Goal: Task Accomplishment & Management: Complete application form

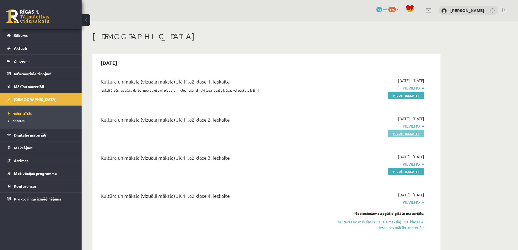
click at [400, 133] on link "Pildīt ieskaiti" at bounding box center [405, 133] width 36 height 7
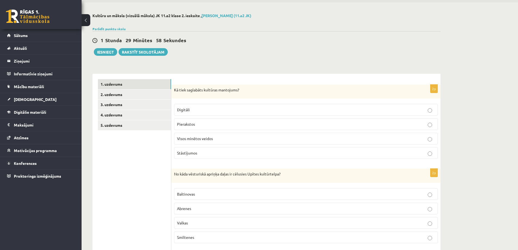
scroll to position [27, 0]
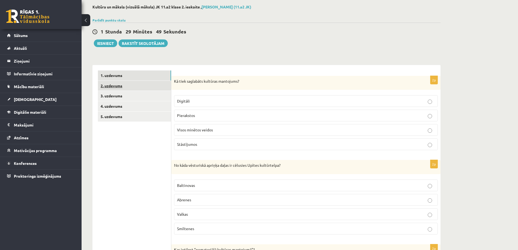
click at [107, 82] on link "2. uzdevums" at bounding box center [134, 86] width 73 height 10
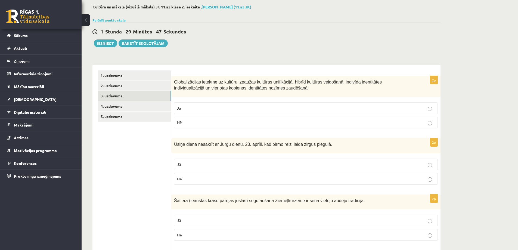
click at [114, 97] on link "3. uzdevums" at bounding box center [134, 96] width 73 height 10
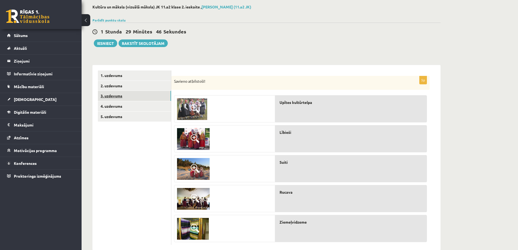
scroll to position [39, 0]
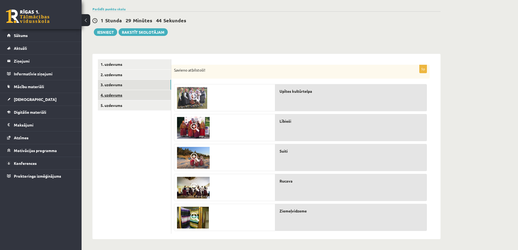
click at [114, 96] on link "4. uzdevums" at bounding box center [134, 95] width 73 height 10
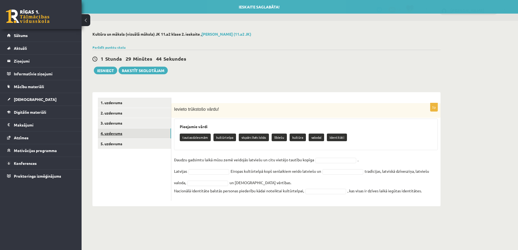
scroll to position [0, 0]
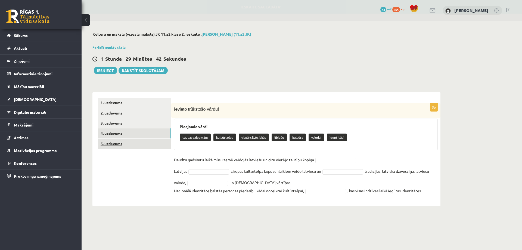
click at [115, 143] on link "5. uzdevums" at bounding box center [134, 144] width 73 height 10
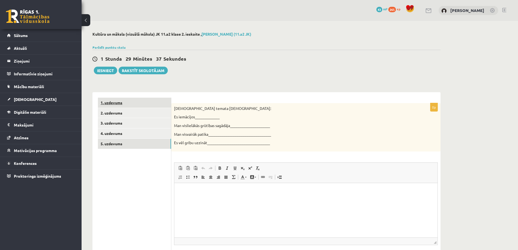
click at [130, 106] on link "1. uzdevums" at bounding box center [134, 103] width 73 height 10
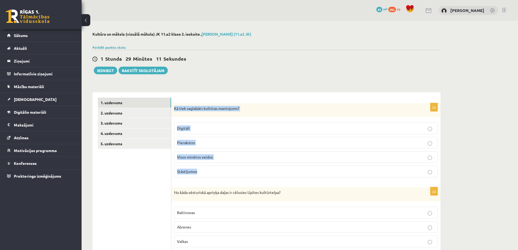
drag, startPoint x: 174, startPoint y: 109, endPoint x: 228, endPoint y: 167, distance: 79.4
click at [228, 167] on div "2p Kā tiek saglabāts kultūras mantojums? Digitāli Pierakstos Visos minētos veid…" at bounding box center [305, 142] width 269 height 79
copy div "Kā tiek saglabāts kultūras mantojums? Digitāli Pierakstos Visos minētos veidos …"
click at [207, 158] on span "Visos minētos veidos" at bounding box center [195, 156] width 36 height 5
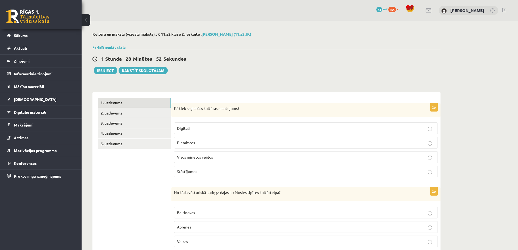
click at [262, 171] on p "Stāstījumos" at bounding box center [306, 171] width 258 height 6
click at [261, 159] on p "Visos minētos veidos" at bounding box center [306, 157] width 258 height 6
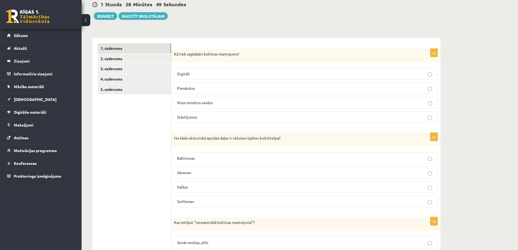
scroll to position [109, 0]
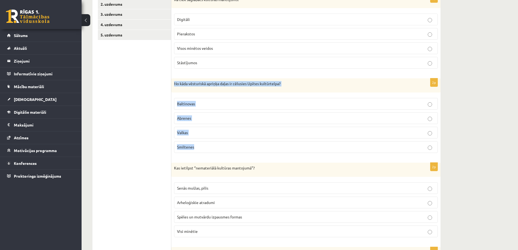
drag, startPoint x: 174, startPoint y: 83, endPoint x: 224, endPoint y: 144, distance: 79.0
click at [224, 144] on div "2p No kāda vēsturiskā apriņķa daļas ir cēlusies Upītes kultūrtelpa? Baltinovas …" at bounding box center [305, 117] width 269 height 79
copy div "No kāda vēsturiskā apriņķa daļas ir cēlusies Upītes kultūrtelpa? Baltinovas Abr…"
click at [191, 115] on label "Abrenes" at bounding box center [306, 118] width 264 height 12
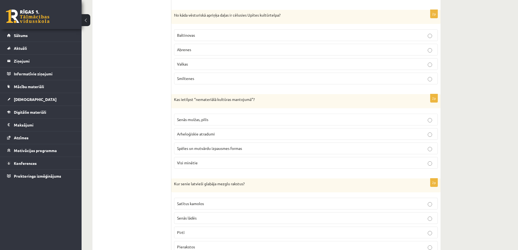
scroll to position [190, 0]
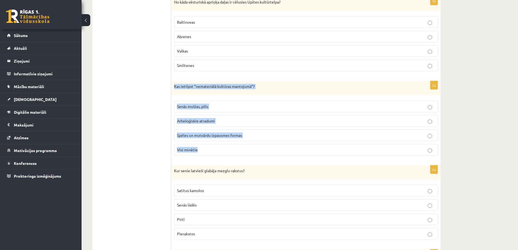
drag, startPoint x: 174, startPoint y: 84, endPoint x: 246, endPoint y: 145, distance: 94.5
click at [246, 145] on div "2p Kas ietilpst “nemateriālā kultūras mantojumā”? Senās muižas, pilis Arheloģis…" at bounding box center [305, 120] width 269 height 79
copy div "Kas ietilpst “nemateriālā kultūras mantojumā”? Senās muižas, pilis Arheloģiskie…"
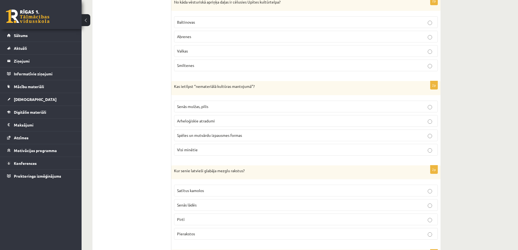
click at [218, 136] on span "Spēles un mutvārdu izpausmes formas" at bounding box center [209, 135] width 65 height 5
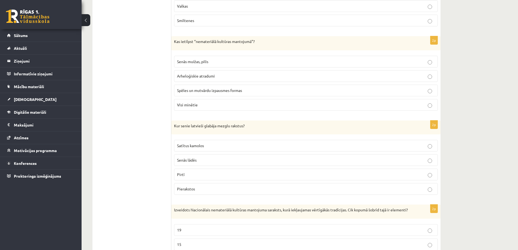
scroll to position [244, 0]
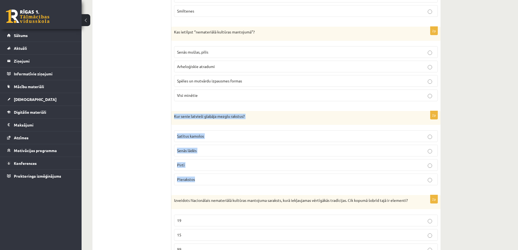
drag, startPoint x: 173, startPoint y: 115, endPoint x: 220, endPoint y: 175, distance: 76.7
click at [220, 175] on div "2p Kur senie latvieši glabāja mezglu rakstus? Satītus kamolos Senās lādēs Pirtī…" at bounding box center [305, 150] width 269 height 79
copy div "Kur senie latvieši glabāja mezglu rakstus? Satītus kamolos Senās lādēs Pirtī Pi…"
click at [190, 136] on span "Satītus kamolos" at bounding box center [190, 135] width 27 height 5
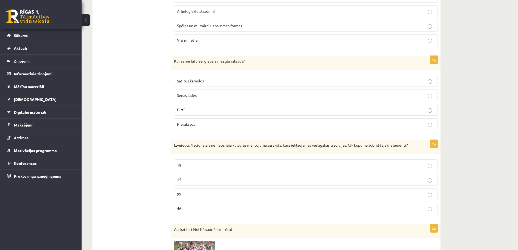
scroll to position [326, 0]
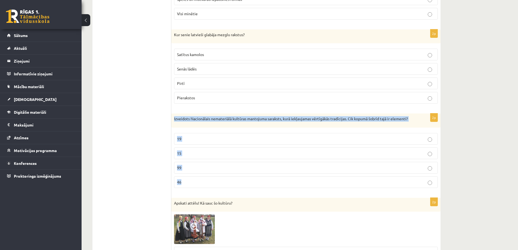
drag, startPoint x: 174, startPoint y: 117, endPoint x: 196, endPoint y: 176, distance: 63.2
click at [196, 176] on div "2p Izveidots Nacionālais nemateriālā kultūras mantojuma saraksts, kurā iekļauja…" at bounding box center [305, 152] width 269 height 79
copy div "Izveidots Nacionālais nemateriālā kultūras mantojuma saraksts, kurā iekļaujamas…"
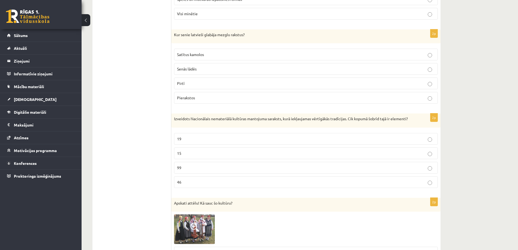
click at [240, 142] on label "19" at bounding box center [306, 139] width 264 height 12
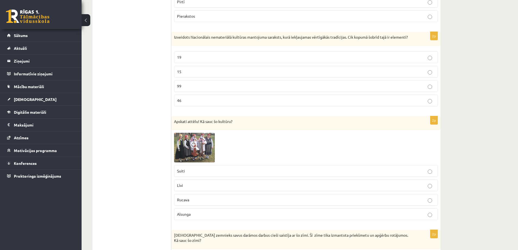
scroll to position [435, 0]
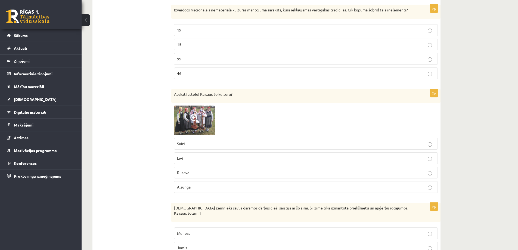
click at [198, 143] on p "Suiti" at bounding box center [306, 144] width 258 height 6
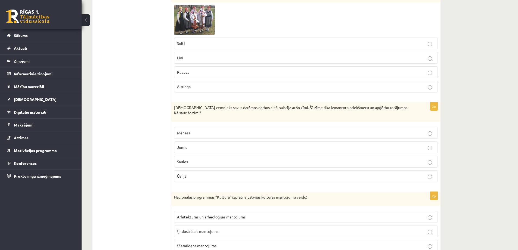
scroll to position [543, 0]
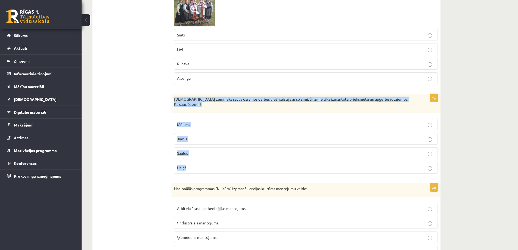
drag, startPoint x: 174, startPoint y: 98, endPoint x: 207, endPoint y: 163, distance: 73.3
click at [207, 163] on div "2p Latviešu zemnieks savus darāmos darbus cieši saistīja ar šo zīmi. Šī zīme ti…" at bounding box center [305, 136] width 269 height 84
copy div "Latviešu zemnieks savus darāmos darbus cieši saistīja ar šo zīmi. Šī zīme tika …"
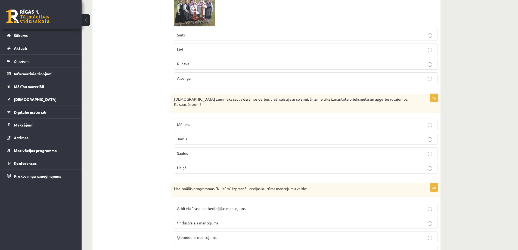
click at [155, 131] on ul "1. uzdevums 2. uzdevums 3. uzdevums 4. uzdevums 5. uzdevums" at bounding box center [134, 218] width 73 height 1329
click at [186, 139] on span "Jumis" at bounding box center [182, 138] width 10 height 5
click at [207, 136] on p "Jumis" at bounding box center [306, 139] width 258 height 6
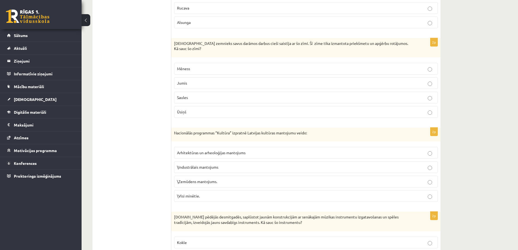
scroll to position [625, 0]
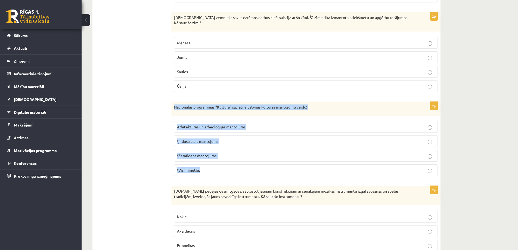
drag, startPoint x: 174, startPoint y: 106, endPoint x: 215, endPoint y: 129, distance: 47.6
click at [214, 165] on div "2p Nacionālās programmas “Kultūra” izpratnē Latvijas kultūras mantojumu veido: …" at bounding box center [305, 141] width 269 height 79
copy div "Nacionālās programmas “Kultūra” izpratnē Latvijas kultūras mantojumu veido: Arh…"
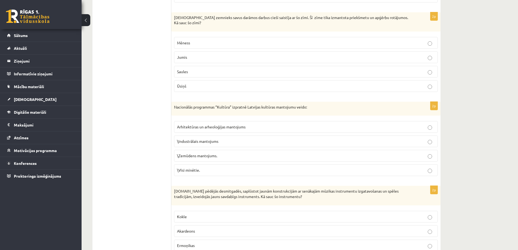
click at [124, 159] on ul "1. uzdevums 2. uzdevums 3. uzdevums 4. uzdevums 5. uzdevums" at bounding box center [134, 137] width 73 height 1329
click at [187, 171] on span "\Visi minētie." at bounding box center [188, 169] width 23 height 5
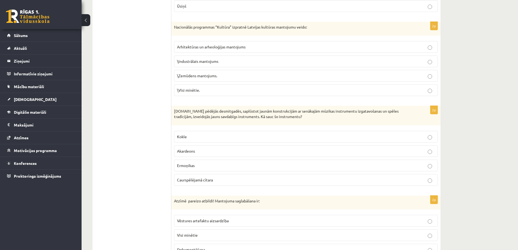
scroll to position [733, 0]
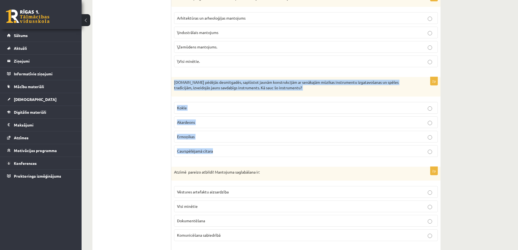
drag, startPoint x: 174, startPoint y: 79, endPoint x: 228, endPoint y: 146, distance: 86.0
click at [228, 146] on div "2p 19.gs pēdējās desmitgadēs, saplūstot jaunām konstrukcijām ar senākajām mūzik…" at bounding box center [305, 119] width 269 height 84
copy div "19.gs pēdējās desmitgadēs, saplūstot jaunām konstrukcijām ar senākajām mūzikas …"
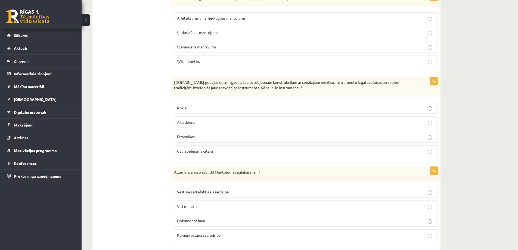
click at [148, 161] on ul "1. uzdevums 2. uzdevums 3. uzdevums 4. uzdevums 5. uzdevums" at bounding box center [134, 28] width 73 height 1329
click at [182, 151] on span "Caurspēlējamā cītara" at bounding box center [195, 150] width 36 height 5
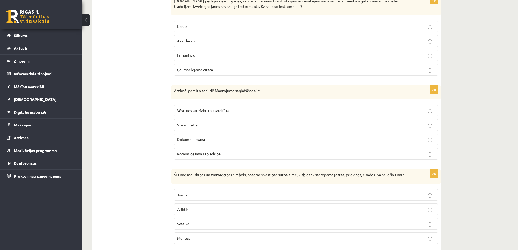
scroll to position [815, 0]
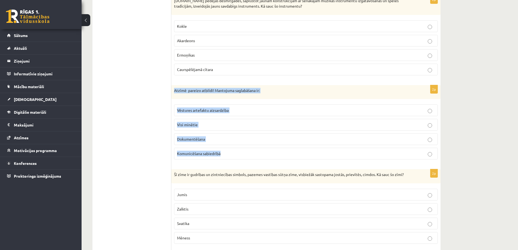
drag, startPoint x: 174, startPoint y: 91, endPoint x: 245, endPoint y: 152, distance: 93.0
click at [245, 152] on div "2p Atzīmē pareizo atbildi! Mantojuma saglabāšana ir: Vēstures artefaktu aizsard…" at bounding box center [305, 124] width 269 height 79
copy div "Atzīmē pareizo atbildi! Mantojuma saglabāšana ir: Vēstures artefaktu aizsardzīb…"
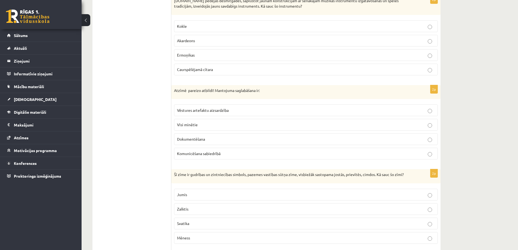
click at [178, 126] on span "Visi minētie" at bounding box center [187, 124] width 21 height 5
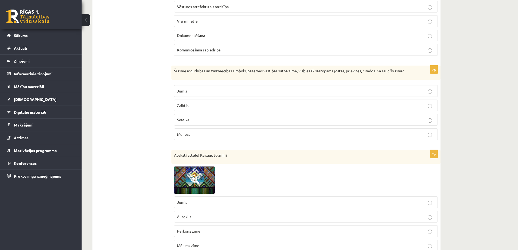
scroll to position [924, 0]
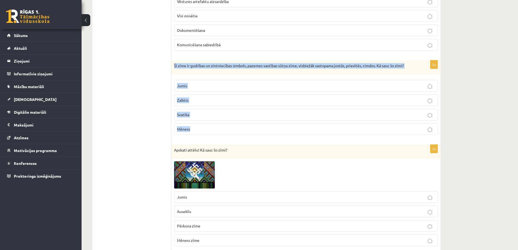
drag, startPoint x: 174, startPoint y: 64, endPoint x: 206, endPoint y: 123, distance: 66.4
click at [206, 123] on div "2p Šī zīme ir gudrības un zintniecības simbols, pazemes vastības sūtņa zīme, vi…" at bounding box center [305, 99] width 269 height 79
copy div "Šī zīme ir gudrības un zintniecības simbols, pazemes vastības sūtņa zīme, visbi…"
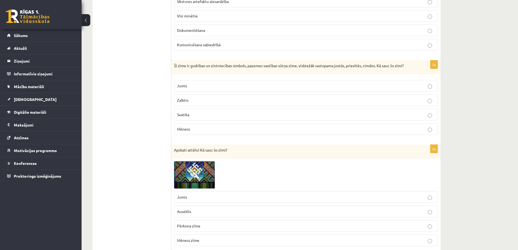
click at [222, 99] on p "Zalktis" at bounding box center [306, 100] width 258 height 6
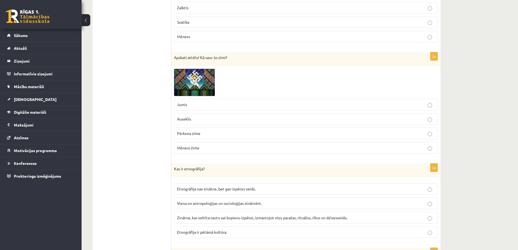
scroll to position [1003, 0]
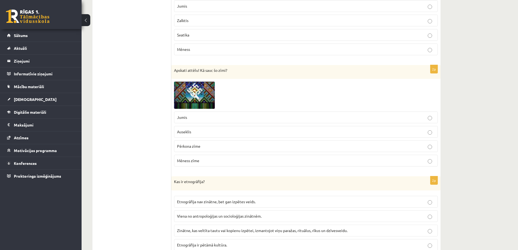
click at [199, 145] on span "Pērkona zīme" at bounding box center [188, 145] width 23 height 5
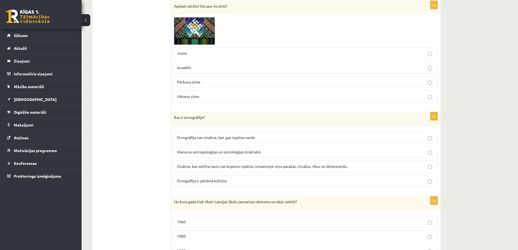
scroll to position [1085, 0]
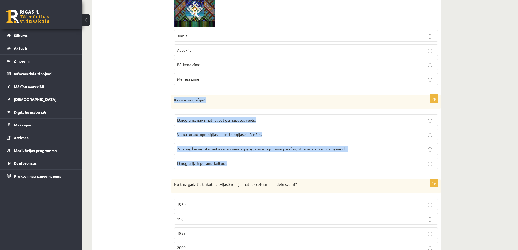
drag, startPoint x: 173, startPoint y: 99, endPoint x: 233, endPoint y: 163, distance: 87.5
click at [233, 163] on div "2p Kas ir etnogrāfija? Etnogrāfija nav zinātne, bet gan izpētes veids. Viena no…" at bounding box center [305, 134] width 269 height 79
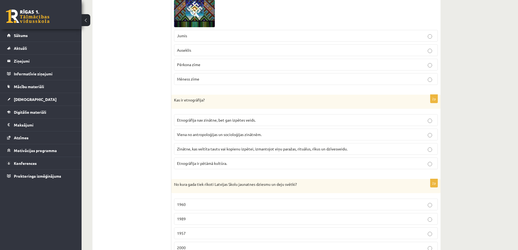
click at [234, 146] on span "Zinātne, kas veltīta tautu vai kopienu izpētei, izmantojot viņu paražas, rituāl…" at bounding box center [262, 148] width 170 height 5
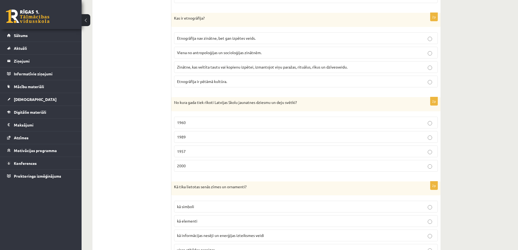
scroll to position [1193, 0]
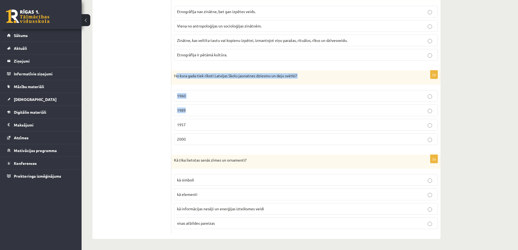
drag, startPoint x: 175, startPoint y: 75, endPoint x: 171, endPoint y: 81, distance: 7.6
click at [197, 100] on div "2p No kura gada tiek rīkoti Latvijas Skolu jaunatnes dziesmu un deju svētki? 19…" at bounding box center [305, 109] width 269 height 79
drag, startPoint x: 173, startPoint y: 76, endPoint x: 202, endPoint y: 134, distance: 65.4
click at [202, 134] on div "2p No kura gada tiek rīkoti Latvijas Skolu jaunatnes dziesmu un deju svētki? 19…" at bounding box center [305, 109] width 269 height 79
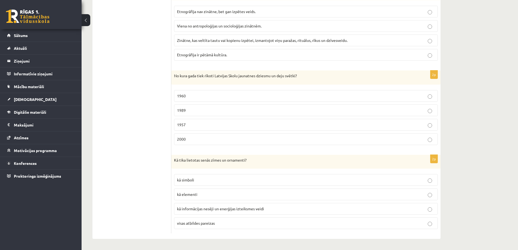
click at [196, 124] on p "1957" at bounding box center [306, 125] width 258 height 6
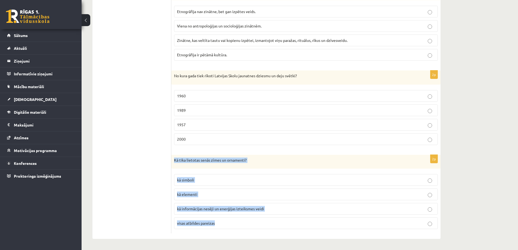
drag, startPoint x: 174, startPoint y: 159, endPoint x: 232, endPoint y: 218, distance: 82.6
click at [232, 218] on div "2p Kā tika lietotas senās zīmes un ornamenti? kā simboli kā elementi kā informā…" at bounding box center [305, 194] width 269 height 79
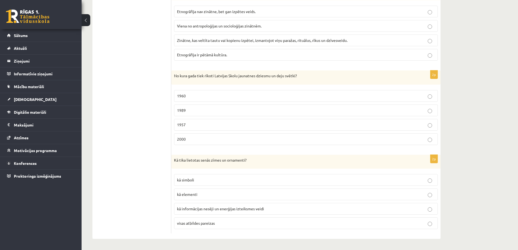
click at [196, 221] on span "visas atbildes pareizas" at bounding box center [196, 222] width 38 height 5
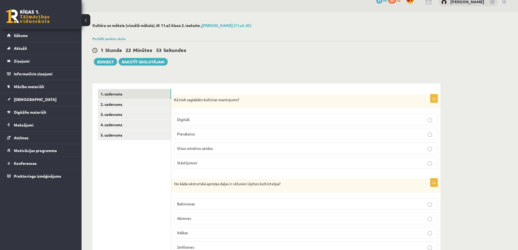
scroll to position [0, 0]
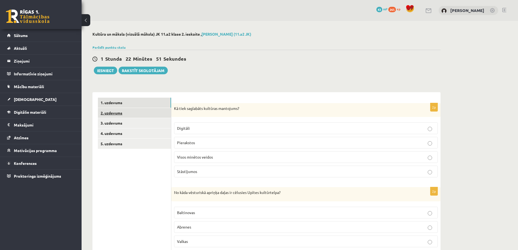
click at [118, 112] on link "2. uzdevums" at bounding box center [134, 113] width 73 height 10
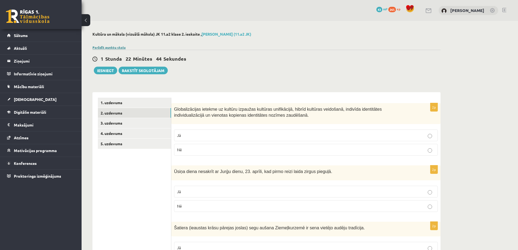
click at [115, 46] on link "Parādīt punktu skalu" at bounding box center [108, 47] width 33 height 4
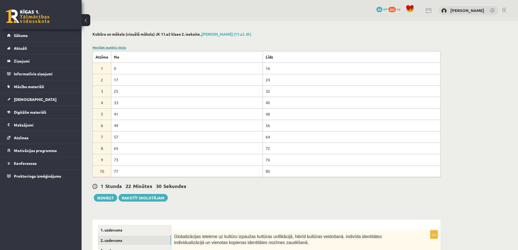
click at [119, 46] on link "Noslēpt punktu skalu" at bounding box center [109, 47] width 34 height 4
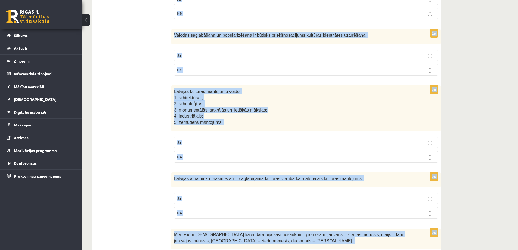
scroll to position [1042, 0]
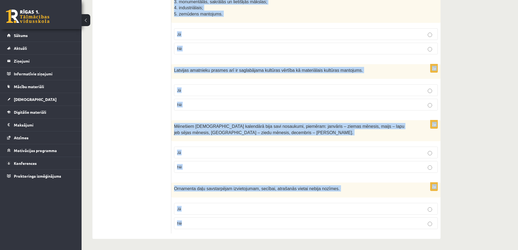
drag, startPoint x: 174, startPoint y: 26, endPoint x: 264, endPoint y: 231, distance: 223.1
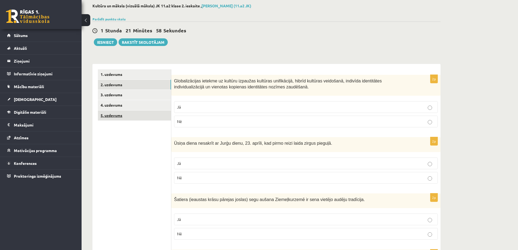
scroll to position [81, 0]
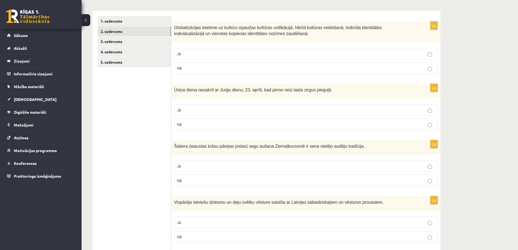
click at [307, 56] on p "Jā" at bounding box center [306, 54] width 258 height 6
click at [202, 108] on p "Jā" at bounding box center [306, 110] width 258 height 6
click at [192, 168] on p "Jā" at bounding box center [306, 166] width 258 height 6
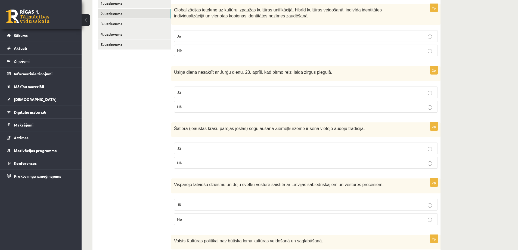
scroll to position [109, 0]
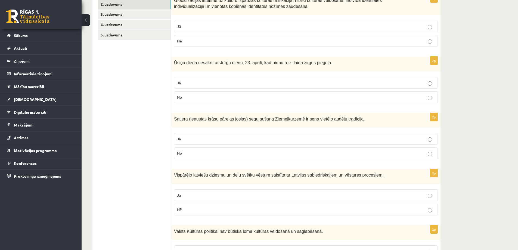
click at [186, 192] on p "Jā" at bounding box center [306, 195] width 258 height 6
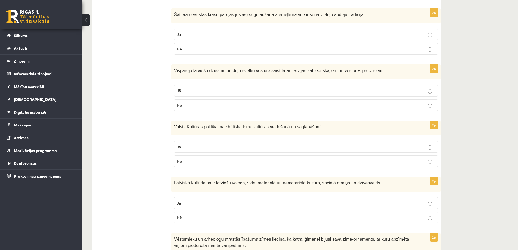
scroll to position [217, 0]
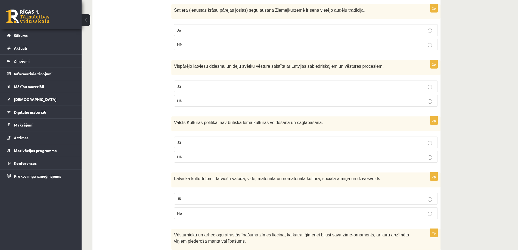
click at [219, 159] on p "Nē" at bounding box center [306, 157] width 258 height 6
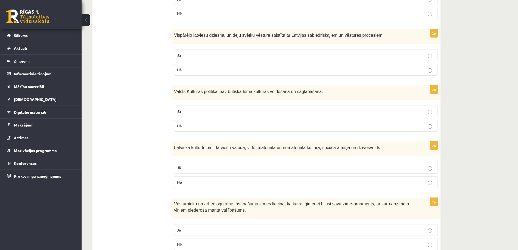
scroll to position [299, 0]
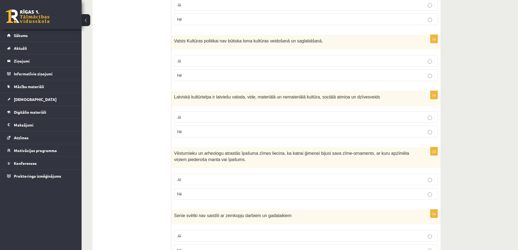
click at [212, 117] on p "Jā" at bounding box center [306, 117] width 258 height 6
click at [218, 175] on label "Jā" at bounding box center [306, 179] width 264 height 12
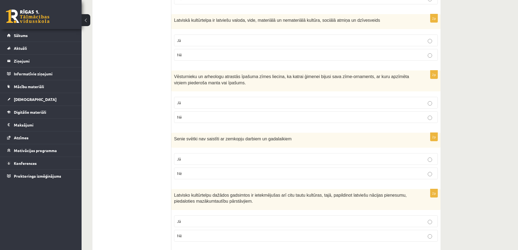
scroll to position [380, 0]
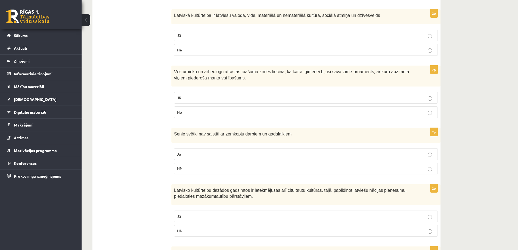
click at [261, 165] on p "Nē" at bounding box center [306, 168] width 258 height 6
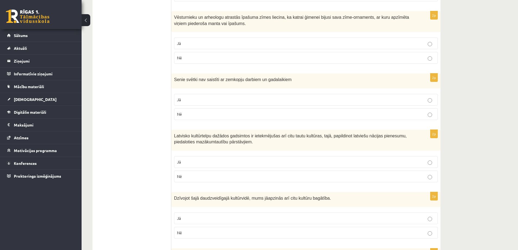
click at [269, 160] on p "Jā" at bounding box center [306, 162] width 258 height 6
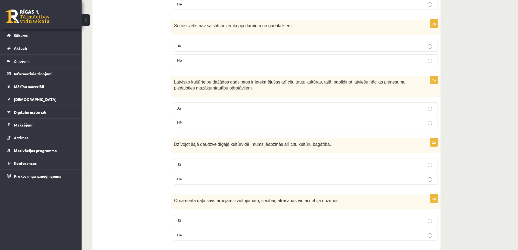
scroll to position [489, 0]
click at [269, 160] on label "Jā" at bounding box center [306, 164] width 264 height 12
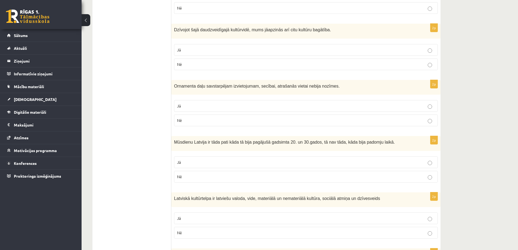
scroll to position [625, 0]
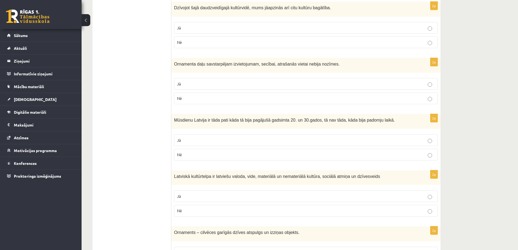
click at [224, 100] on p "Nē" at bounding box center [306, 98] width 258 height 6
click at [221, 154] on p "Nē" at bounding box center [306, 155] width 258 height 6
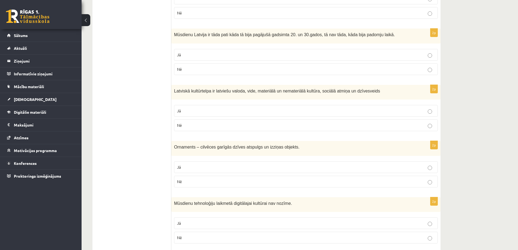
scroll to position [733, 0]
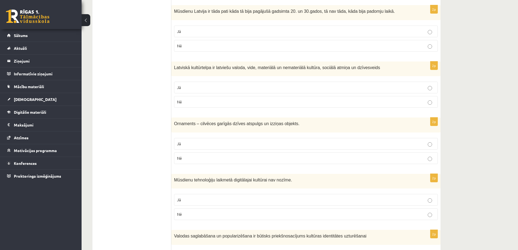
click at [211, 84] on label "Jā" at bounding box center [306, 87] width 264 height 12
click at [219, 142] on p "Jā" at bounding box center [306, 144] width 258 height 6
click at [210, 213] on p "Nē" at bounding box center [306, 214] width 258 height 6
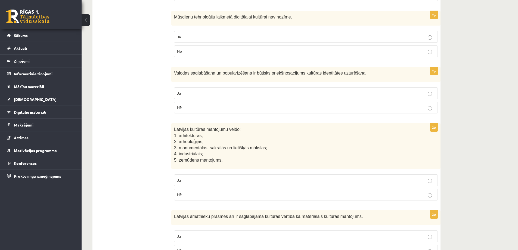
scroll to position [896, 0]
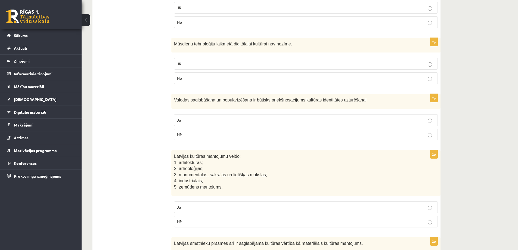
click at [193, 118] on p "Jā" at bounding box center [306, 120] width 258 height 6
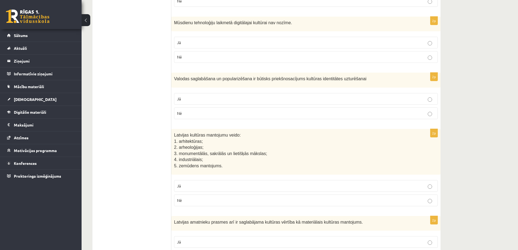
scroll to position [951, 0]
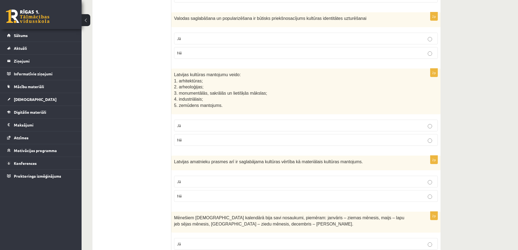
click at [193, 123] on p "Jā" at bounding box center [306, 126] width 258 height 6
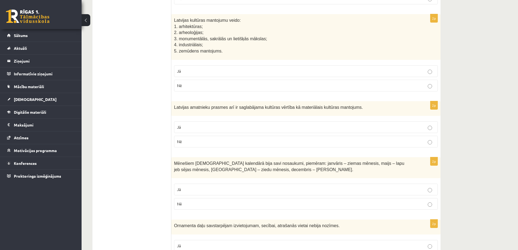
click at [195, 124] on p "Jā" at bounding box center [306, 127] width 258 height 6
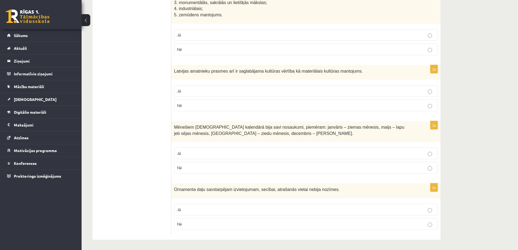
scroll to position [1042, 0]
click at [191, 151] on p "Jā" at bounding box center [306, 152] width 258 height 6
click at [201, 221] on p "Nē" at bounding box center [306, 223] width 258 height 6
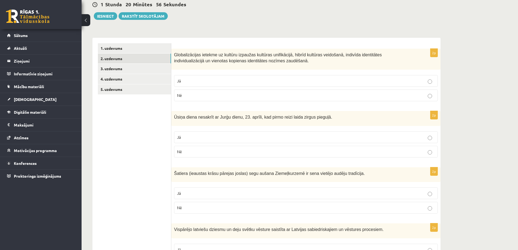
scroll to position [0, 0]
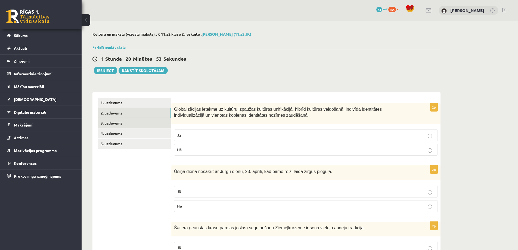
click at [119, 123] on link "3. uzdevums" at bounding box center [134, 123] width 73 height 10
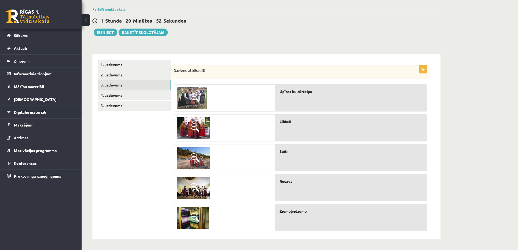
scroll to position [39, 0]
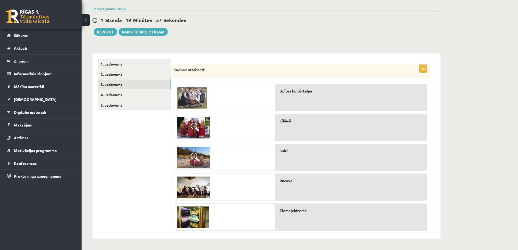
click at [198, 94] on span at bounding box center [194, 97] width 9 height 9
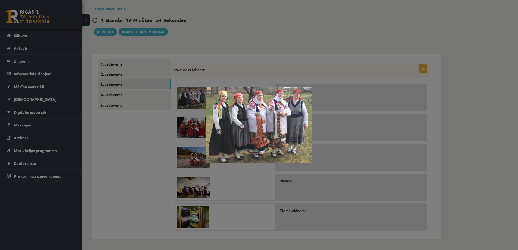
click at [229, 51] on div at bounding box center [259, 125] width 518 height 250
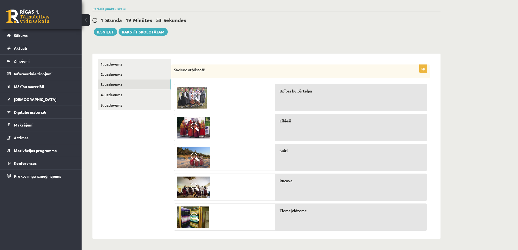
click at [193, 130] on span at bounding box center [194, 127] width 9 height 9
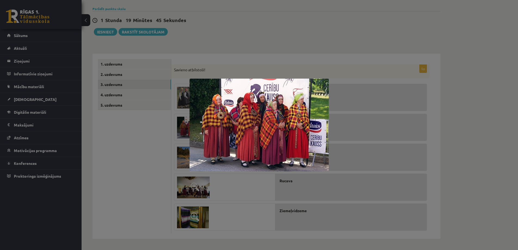
click at [232, 53] on div at bounding box center [259, 125] width 518 height 250
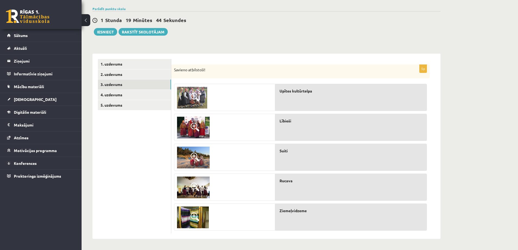
click at [198, 154] on span at bounding box center [194, 156] width 9 height 9
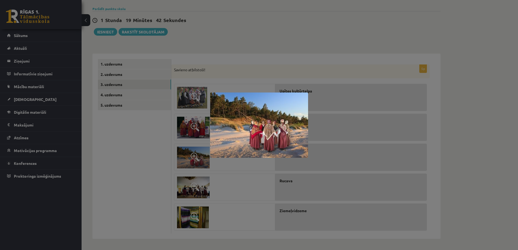
click at [252, 50] on div at bounding box center [259, 125] width 518 height 250
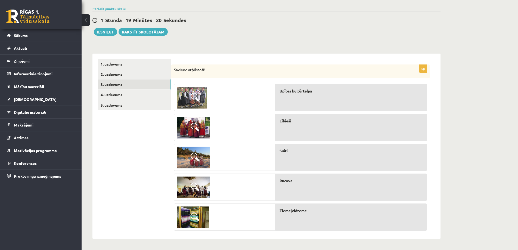
click at [285, 152] on span "Suiti" at bounding box center [283, 151] width 8 height 6
click at [234, 128] on div at bounding box center [224, 127] width 101 height 27
click at [218, 119] on div at bounding box center [224, 127] width 101 height 27
click at [214, 118] on div at bounding box center [224, 127] width 101 height 27
click at [194, 123] on span at bounding box center [194, 127] width 9 height 9
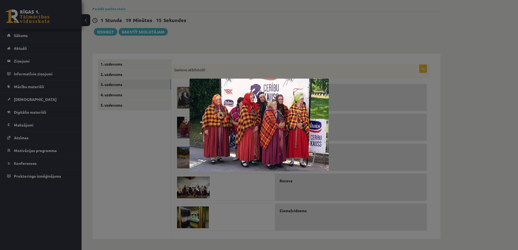
click at [194, 123] on img at bounding box center [258, 125] width 139 height 93
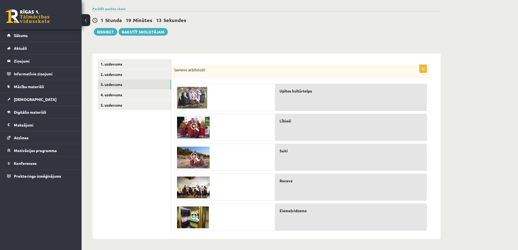
click at [285, 149] on span "Suiti" at bounding box center [283, 151] width 8 height 6
click at [190, 122] on img at bounding box center [193, 128] width 33 height 22
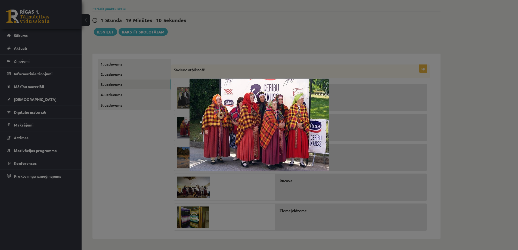
click at [190, 122] on img at bounding box center [258, 125] width 139 height 93
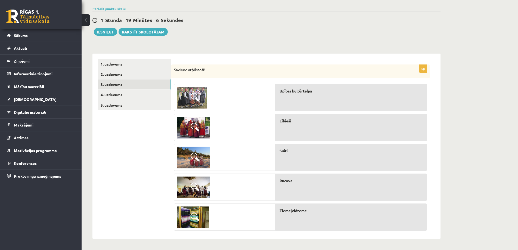
click at [282, 153] on span "Suiti" at bounding box center [283, 151] width 8 height 6
click at [196, 185] on span at bounding box center [194, 186] width 9 height 9
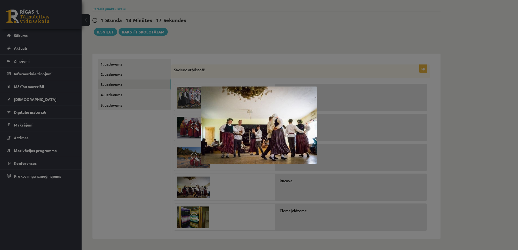
click at [196, 185] on div at bounding box center [259, 125] width 518 height 250
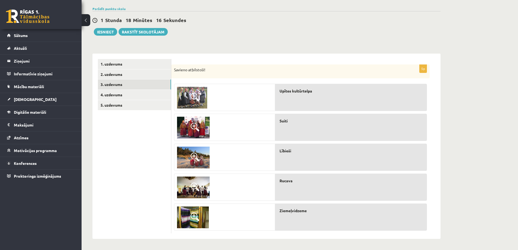
click at [205, 150] on img at bounding box center [193, 157] width 33 height 22
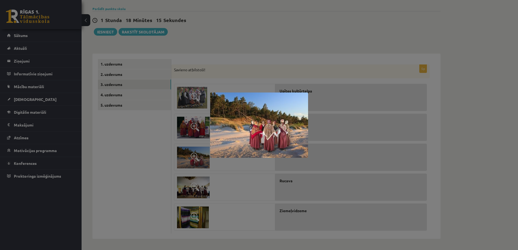
click at [203, 154] on div at bounding box center [259, 125] width 518 height 250
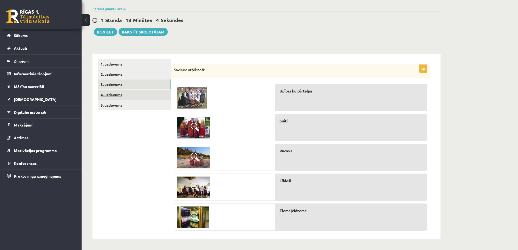
click at [115, 95] on link "4. uzdevums" at bounding box center [134, 95] width 73 height 10
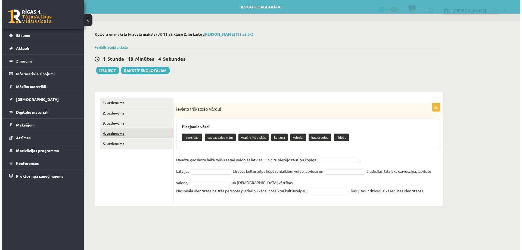
scroll to position [0, 0]
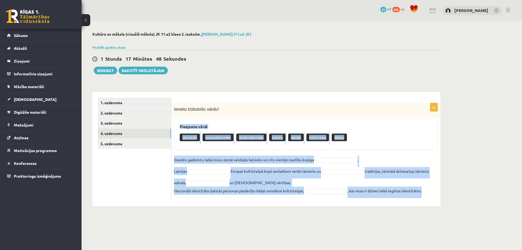
drag, startPoint x: 179, startPoint y: 125, endPoint x: 433, endPoint y: 192, distance: 262.8
click at [433, 192] on div "5p Ievieto trūkstošo vārdu! Pieejamie vārdi identitāti tautasdziesmām vispārcil…" at bounding box center [305, 152] width 269 height 98
click at [375, 137] on div "identitāti tautasdziesmām vispārcilvēciskās kultūra valodai kultūrtelpa lībiešu" at bounding box center [306, 137] width 252 height 13
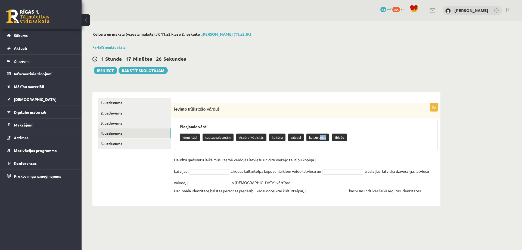
drag, startPoint x: 316, startPoint y: 138, endPoint x: 321, endPoint y: 144, distance: 8.1
click at [321, 144] on div "identitāti tautasdziesmām vispārcilvēciskās kultūra valodai kultūrtelpa lībiešu" at bounding box center [306, 137] width 252 height 13
click at [312, 130] on div "Pieejamie vārdi identitāti tautasdziesmām vispārcilvēciskās kultūra valodai kul…" at bounding box center [306, 134] width 264 height 32
drag, startPoint x: 309, startPoint y: 138, endPoint x: 317, endPoint y: 140, distance: 8.2
click at [317, 140] on p "kultūrtelpa" at bounding box center [317, 137] width 23 height 8
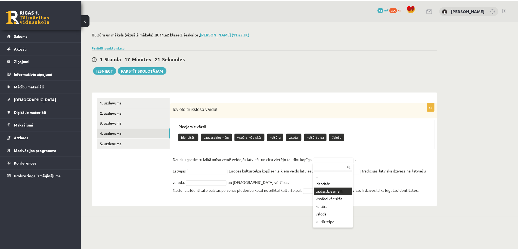
scroll to position [7, 0]
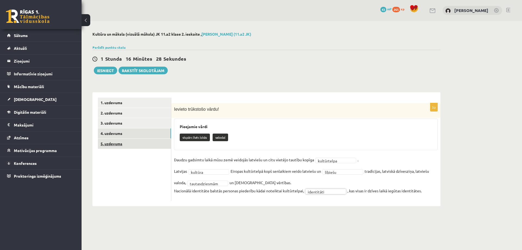
click at [140, 146] on link "5. uzdevums" at bounding box center [134, 144] width 73 height 10
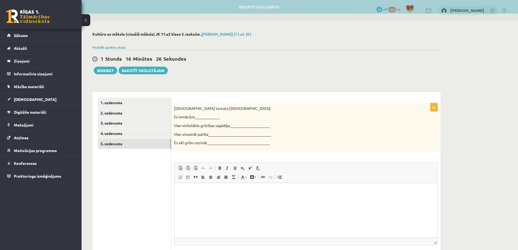
scroll to position [0, 0]
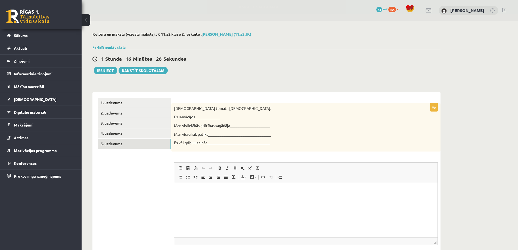
click at [200, 117] on p "Es iemācījos_____________" at bounding box center [292, 116] width 236 height 5
drag, startPoint x: 208, startPoint y: 118, endPoint x: 203, endPoint y: 117, distance: 4.9
click at [203, 118] on p "Es iemācījos_____________" at bounding box center [292, 116] width 236 height 5
click at [203, 117] on p "Es iemācījos_____________" at bounding box center [292, 116] width 236 height 5
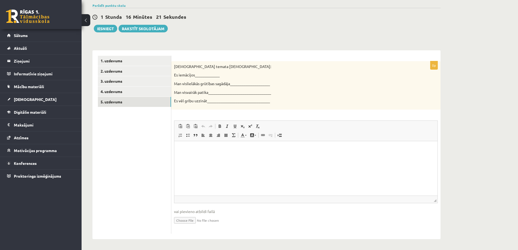
scroll to position [42, 0]
click at [195, 156] on html at bounding box center [305, 148] width 263 height 17
click at [110, 87] on link "4. uzdevums" at bounding box center [134, 91] width 73 height 10
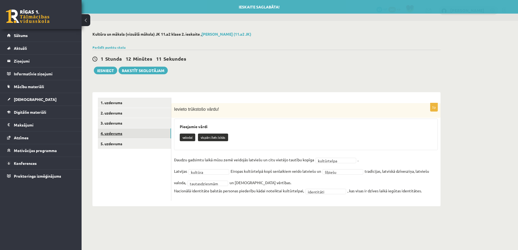
scroll to position [0, 0]
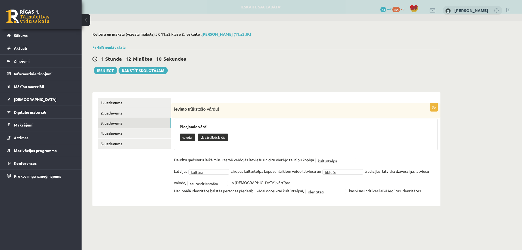
click at [104, 123] on link "3. uzdevums" at bounding box center [134, 123] width 73 height 10
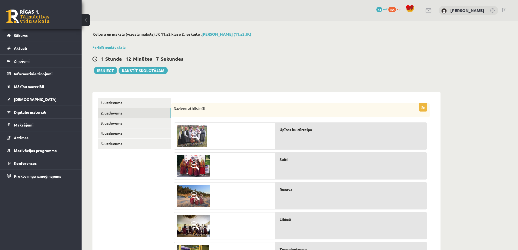
click at [140, 115] on link "2. uzdevums" at bounding box center [134, 113] width 73 height 10
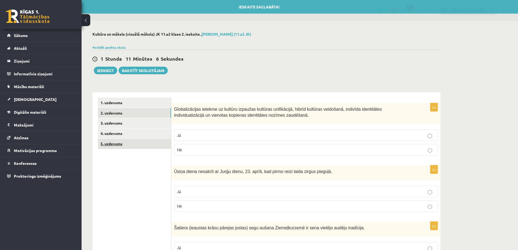
click at [121, 144] on link "5. uzdevums" at bounding box center [134, 144] width 73 height 10
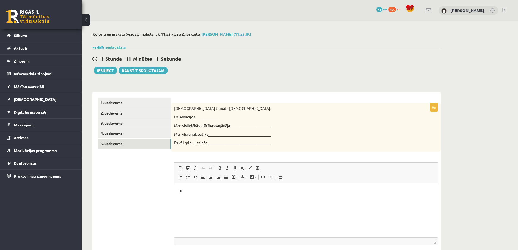
click at [191, 189] on p "*" at bounding box center [306, 191] width 252 height 6
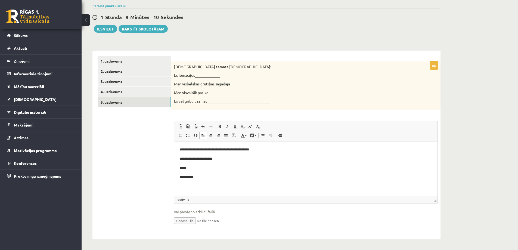
scroll to position [42, 0]
click at [210, 133] on span at bounding box center [210, 135] width 4 height 4
click at [199, 168] on p "*****" at bounding box center [306, 167] width 252 height 6
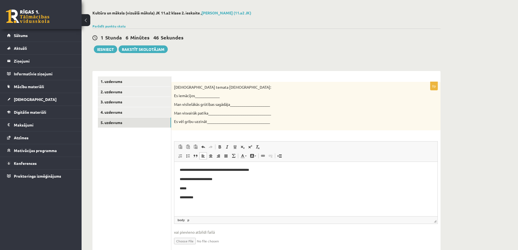
scroll to position [0, 0]
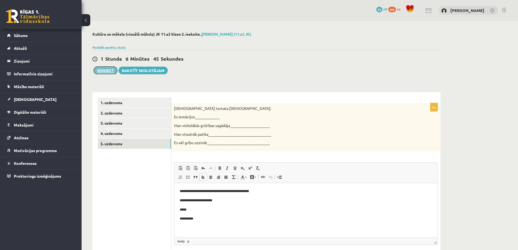
click at [106, 73] on button "Iesniegt" at bounding box center [105, 71] width 23 height 8
click at [117, 126] on link "3. uzdevums" at bounding box center [134, 123] width 73 height 10
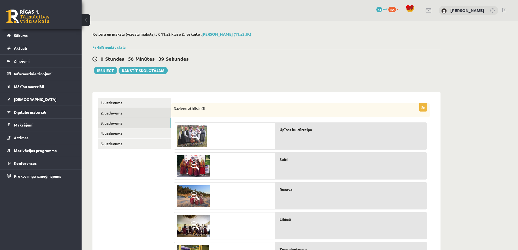
click at [123, 108] on link "2. uzdevums" at bounding box center [134, 113] width 73 height 10
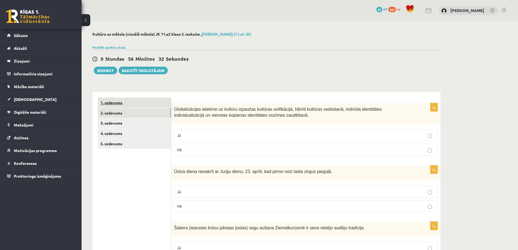
click at [110, 101] on link "1. uzdevums" at bounding box center [134, 103] width 73 height 10
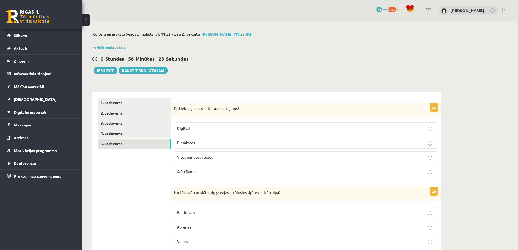
click at [136, 147] on link "5. uzdevums" at bounding box center [134, 144] width 73 height 10
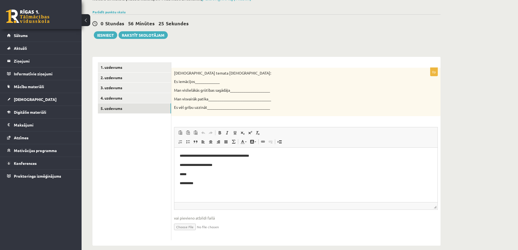
scroll to position [42, 0]
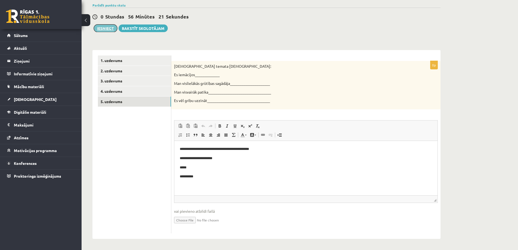
click at [109, 32] on button "Iesniegt" at bounding box center [105, 28] width 23 height 8
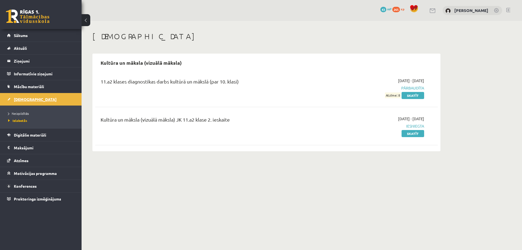
click at [32, 98] on link "[DEMOGRAPHIC_DATA]" at bounding box center [41, 99] width 68 height 12
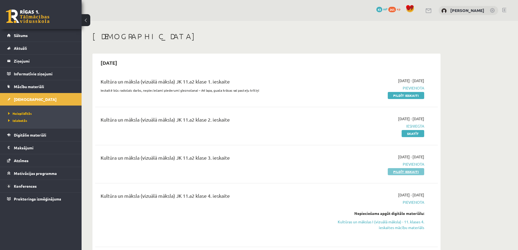
click at [403, 170] on link "Pildīt ieskaiti" at bounding box center [405, 171] width 36 height 7
click at [400, 94] on link "Pildīt ieskaiti" at bounding box center [405, 95] width 36 height 7
click at [406, 220] on link "Kultūras un mākslas I (vizuālā māksla) - 11. klases 4. ieskaites mācību materiā…" at bounding box center [372, 224] width 102 height 11
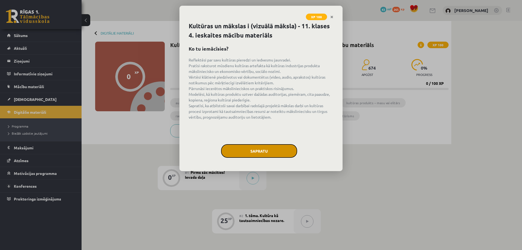
click at [262, 151] on button "Sapratu" at bounding box center [259, 151] width 76 height 14
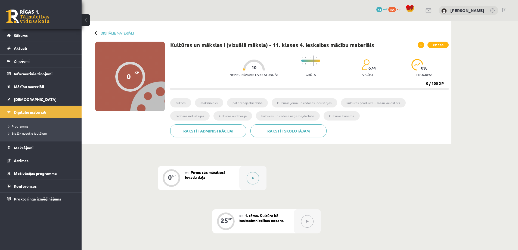
click at [247, 178] on button at bounding box center [252, 178] width 12 height 12
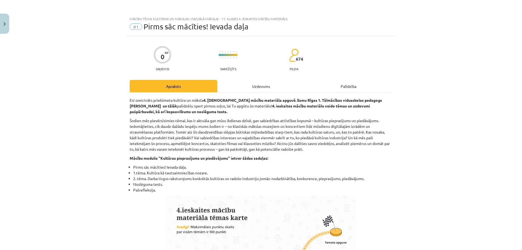
click at [249, 91] on div "Uzdevums" at bounding box center [260, 86] width 87 height 12
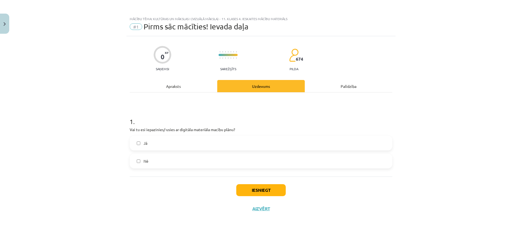
click at [172, 87] on div "Apraksts" at bounding box center [173, 86] width 87 height 12
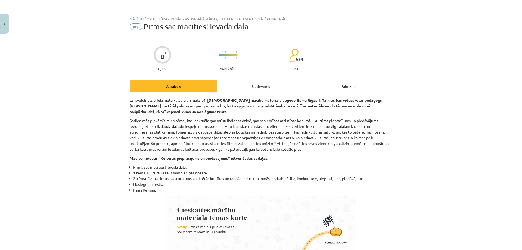
drag, startPoint x: 253, startPoint y: 86, endPoint x: 251, endPoint y: 83, distance: 3.7
click at [254, 85] on div "Uzdevums" at bounding box center [260, 86] width 87 height 12
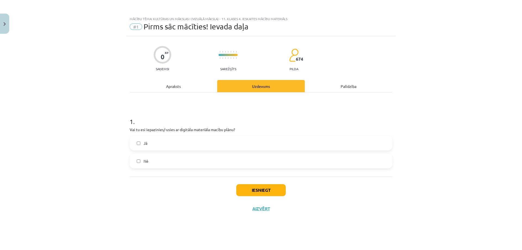
drag, startPoint x: 220, startPoint y: 140, endPoint x: 216, endPoint y: 140, distance: 4.1
click at [218, 140] on label "Jā" at bounding box center [260, 143] width 261 height 14
click at [264, 189] on button "Iesniegt" at bounding box center [260, 190] width 49 height 12
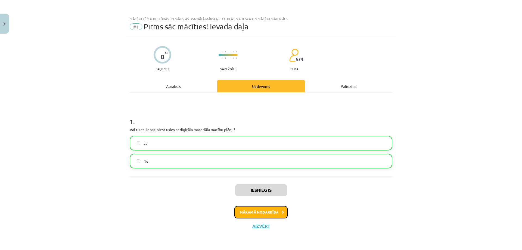
click at [262, 209] on button "Nākamā nodarbība" at bounding box center [260, 212] width 53 height 12
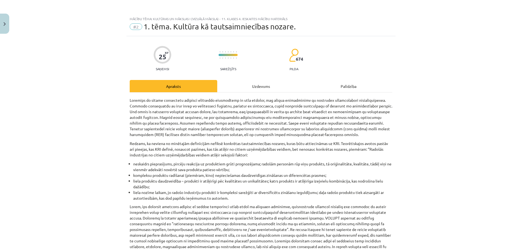
click at [266, 84] on div "Uzdevums" at bounding box center [260, 86] width 87 height 12
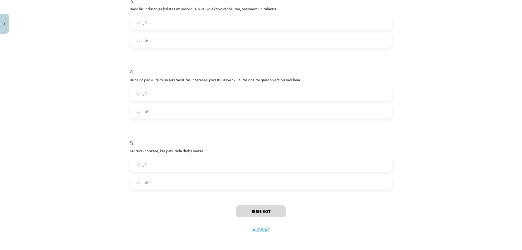
scroll to position [265, 0]
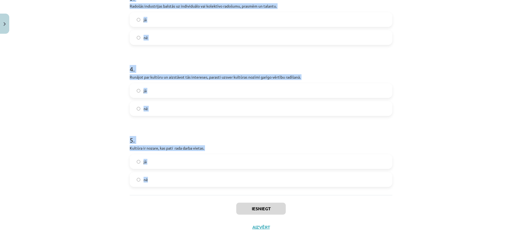
drag, startPoint x: 128, startPoint y: 115, endPoint x: 184, endPoint y: 173, distance: 80.1
click at [184, 173] on form "1 . Kultūrai nav saistības ar uzņēmējdarbības attīstību. jā nē 2 . Kultūra ir c…" at bounding box center [261, 15] width 262 height 344
copy form "Kultūrai nav saistības ar uzņēmējdarbības attīstību. jā nē 2 . Kultūra ir cieši…"
click at [106, 105] on div "Mācību tēma: Kultūras un mākslas i (vizuālā māksla) - 11. klases 4. ieskaites m…" at bounding box center [261, 125] width 522 height 250
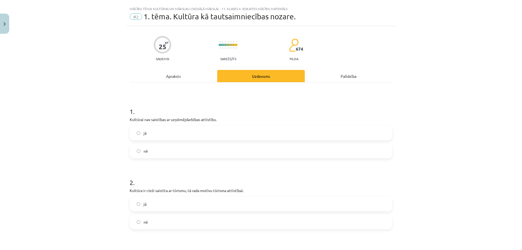
scroll to position [0, 0]
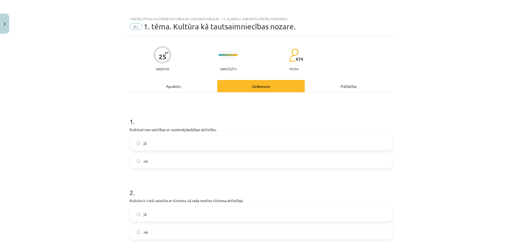
click at [138, 159] on label "nē" at bounding box center [260, 161] width 261 height 14
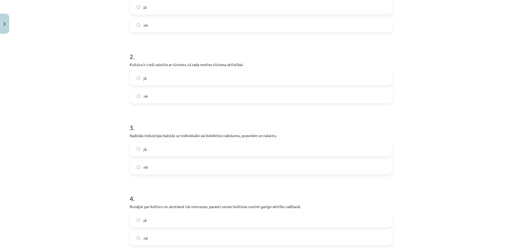
click at [147, 74] on label "jā" at bounding box center [260, 78] width 261 height 14
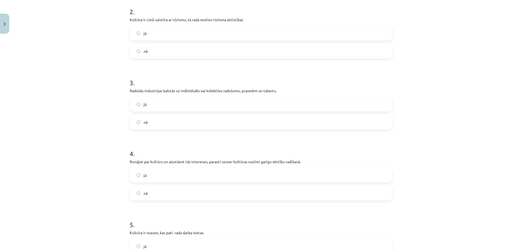
scroll to position [190, 0]
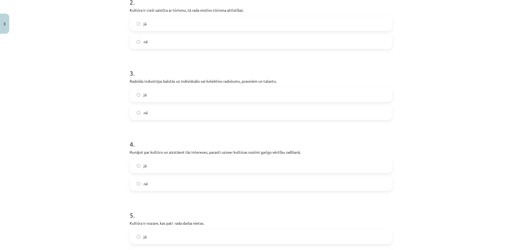
click at [149, 99] on label "jā" at bounding box center [260, 95] width 261 height 14
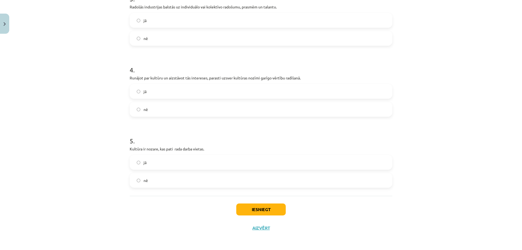
scroll to position [265, 0]
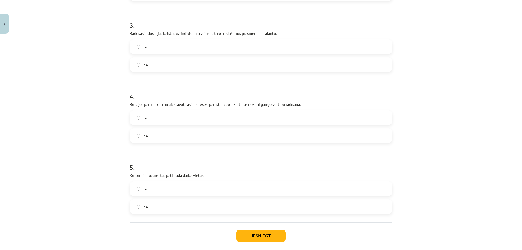
click at [147, 116] on label "jā" at bounding box center [260, 118] width 261 height 14
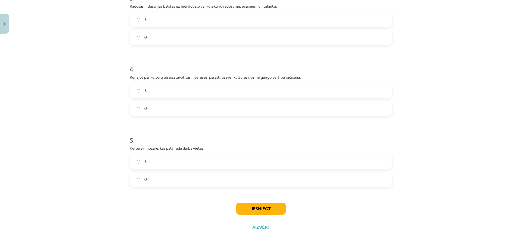
click at [148, 175] on label "nē" at bounding box center [260, 180] width 261 height 14
click at [250, 208] on button "Iesniegt" at bounding box center [260, 208] width 49 height 12
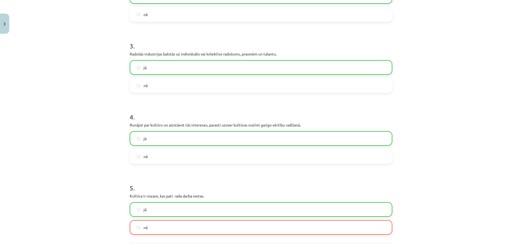
scroll to position [283, 0]
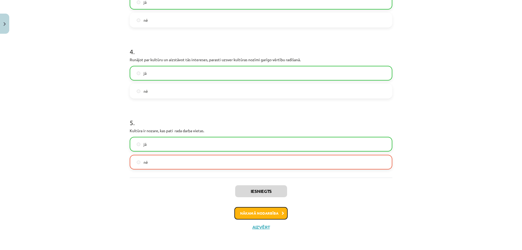
click at [250, 214] on button "Nākamā nodarbība" at bounding box center [260, 213] width 53 height 12
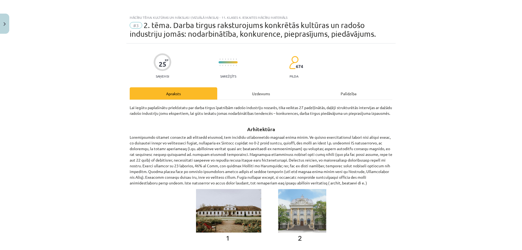
scroll to position [0, 0]
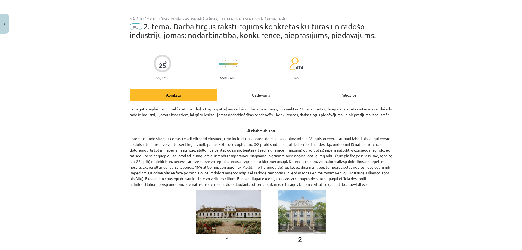
drag, startPoint x: 245, startPoint y: 95, endPoint x: 242, endPoint y: 95, distance: 3.0
click at [242, 95] on div "Uzdevums" at bounding box center [260, 95] width 87 height 12
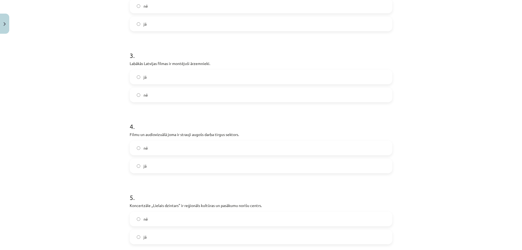
scroll to position [248, 0]
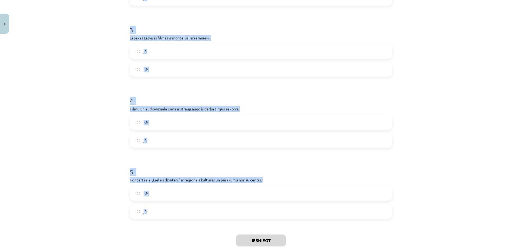
drag, startPoint x: 127, startPoint y: 74, endPoint x: 191, endPoint y: 185, distance: 127.5
click at [194, 209] on form "1 . Lai pastāvētu globālās un arvien pieaugošās konkurences apstākļos, nepiecie…" at bounding box center [261, 43] width 262 height 349
copy form "Lai pastāvētu globālās un arvien pieaugošās konkurences apstākļos, nepieciešams…"
click at [118, 62] on div "Mācību tēma: Kultūras un mākslas i (vizuālā māksla) - 11. klases 4. ieskaites m…" at bounding box center [261, 125] width 522 height 250
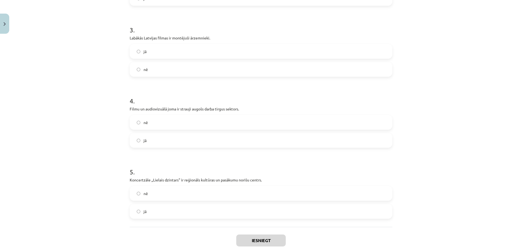
scroll to position [85, 0]
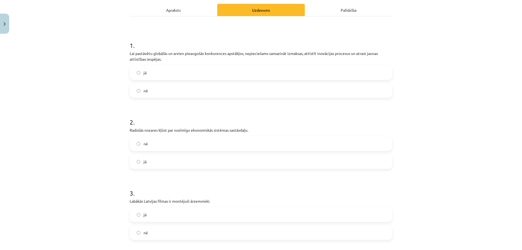
click at [156, 73] on label "jā" at bounding box center [260, 73] width 261 height 14
click at [148, 141] on label "nē" at bounding box center [260, 144] width 261 height 14
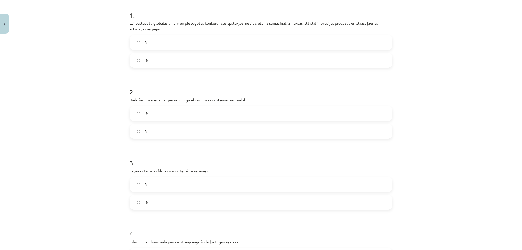
scroll to position [166, 0]
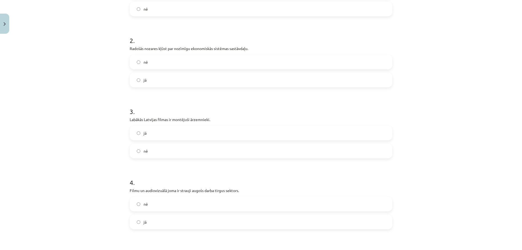
click at [151, 80] on label "jā" at bounding box center [260, 80] width 261 height 14
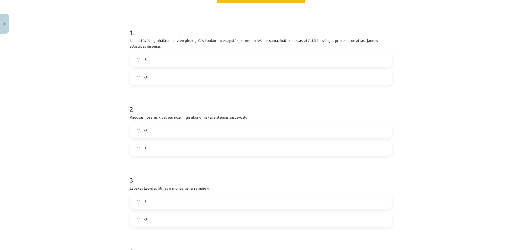
scroll to position [85, 0]
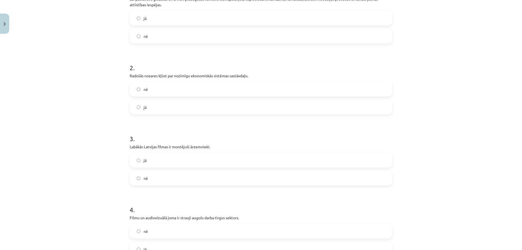
click at [152, 174] on label "nē" at bounding box center [260, 178] width 261 height 14
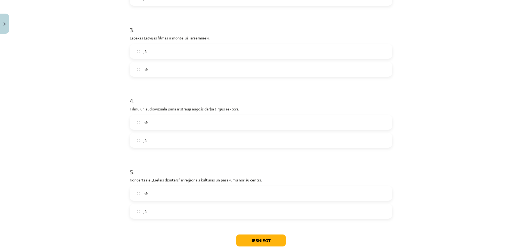
click at [161, 138] on label "jā" at bounding box center [260, 140] width 261 height 14
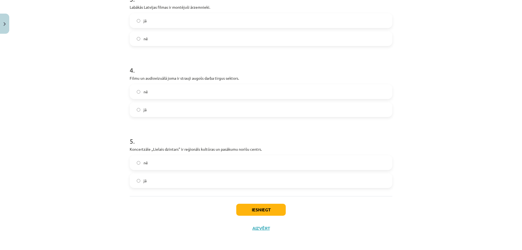
scroll to position [280, 0]
click at [155, 175] on label "jā" at bounding box center [260, 180] width 261 height 14
click at [273, 210] on button "Iesniegt" at bounding box center [260, 208] width 49 height 12
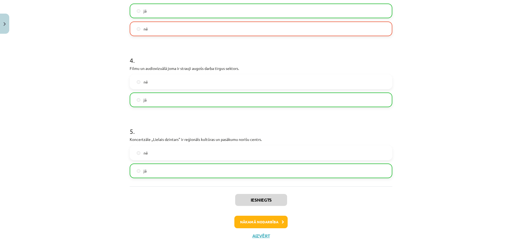
scroll to position [297, 0]
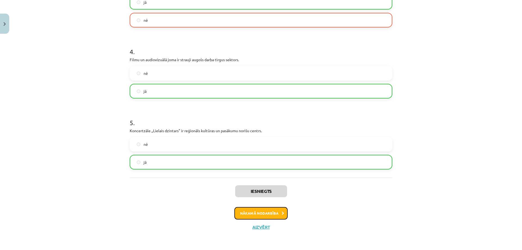
click at [261, 212] on button "Nākamā nodarbība" at bounding box center [260, 213] width 53 height 12
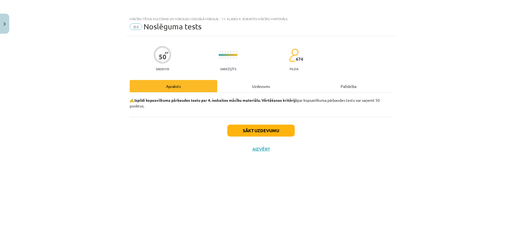
click at [254, 90] on div "Uzdevums" at bounding box center [260, 86] width 87 height 12
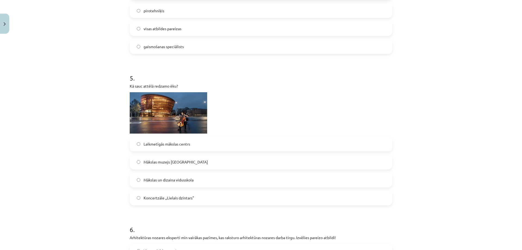
scroll to position [546, 0]
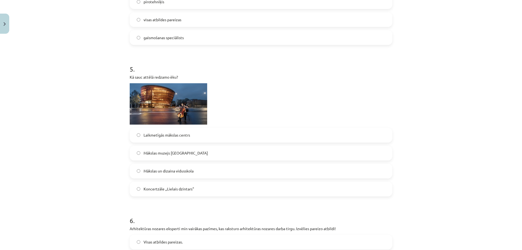
click at [158, 190] on span "Koncertzāle „Lielais dzintars"" at bounding box center [168, 189] width 51 height 6
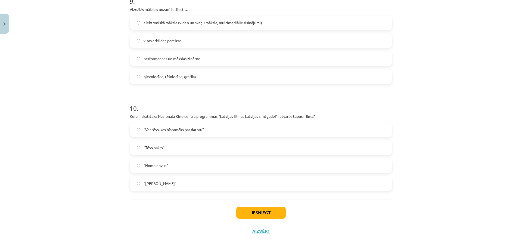
scroll to position [1089, 0]
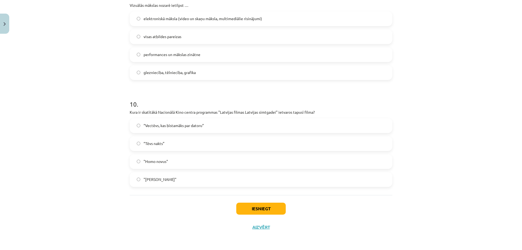
drag, startPoint x: 126, startPoint y: 90, endPoint x: 186, endPoint y: 178, distance: 106.5
copy form "Arhitektūras nozares eksperti min vairākas pazīmes, kas raksturo arhitektūras n…"
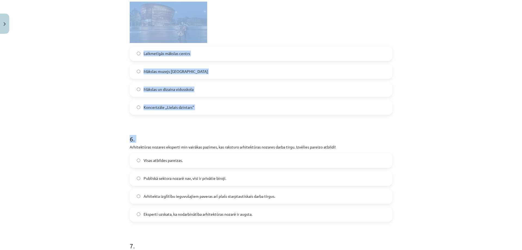
scroll to position [600, 0]
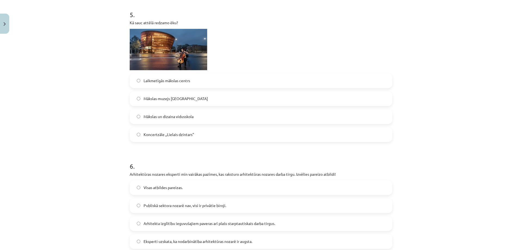
click at [83, 121] on div "Mācību tēma: Kultūras un mākslas i (vizuālā māksla) - 11. klases 4. ieskaites m…" at bounding box center [261, 125] width 522 height 250
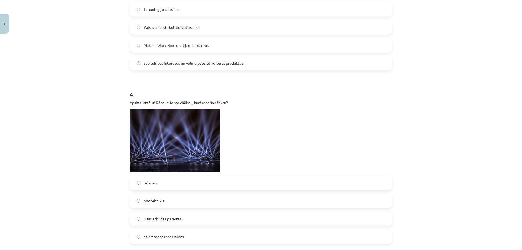
scroll to position [356, 0]
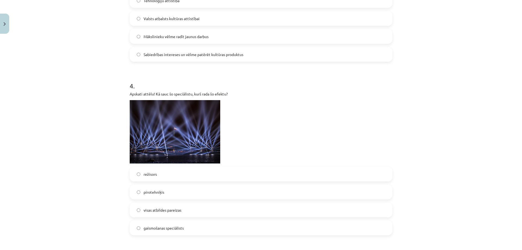
click at [183, 227] on label "gaismošanas speciālists" at bounding box center [260, 228] width 261 height 14
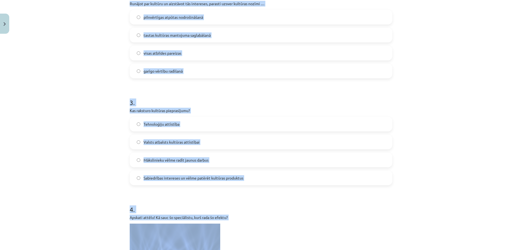
scroll to position [238, 0]
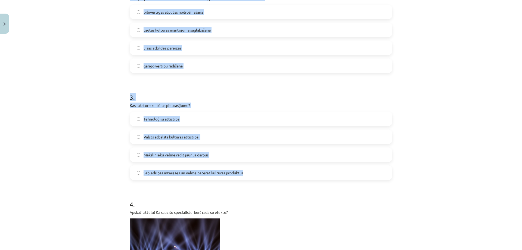
drag, startPoint x: 122, startPoint y: 122, endPoint x: 253, endPoint y: 171, distance: 140.1
click at [253, 171] on div "Mācību tēma: Kultūras un mākslas i (vizuālā māksla) - 11. klases 4. ieskaites m…" at bounding box center [261, 125] width 522 height 250
copy form "1 . Izvēlies pareizo atbildi! Vai filmu pēcapstrādes tehniskie speciālisti ir p…"
click at [108, 114] on div "Mācību tēma: Kultūras un mākslas i (vizuālā māksla) - 11. klases 4. ieskaites m…" at bounding box center [261, 125] width 522 height 250
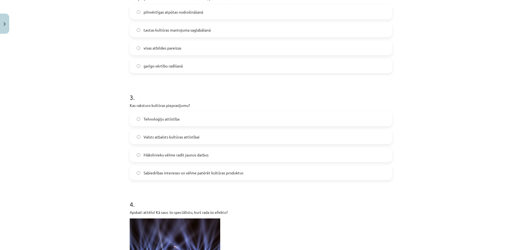
click at [164, 174] on span "Sabiedrības intereses un vēlme patērēt kultūras produktus" at bounding box center [193, 173] width 100 height 6
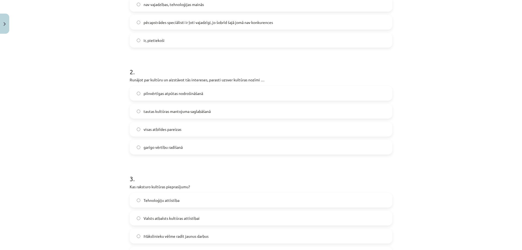
scroll to position [156, 0]
click at [157, 130] on span "visas atbildes pareizas" at bounding box center [162, 130] width 38 height 6
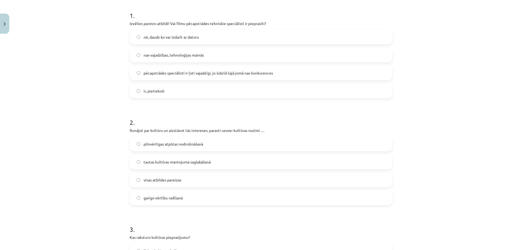
scroll to position [102, 0]
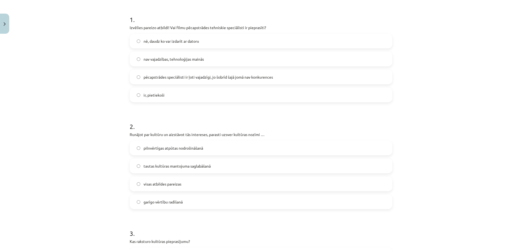
click at [150, 74] on label "pēcapstrādes speciālisti ir ļoti vajadzīgi, jo šobrīd šajā jomā nav konkurences" at bounding box center [260, 77] width 261 height 14
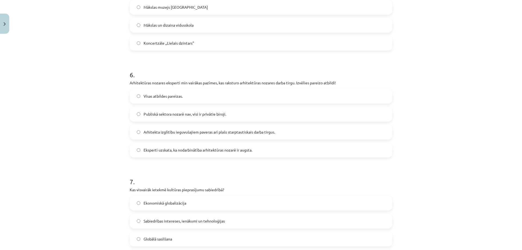
scroll to position [700, 0]
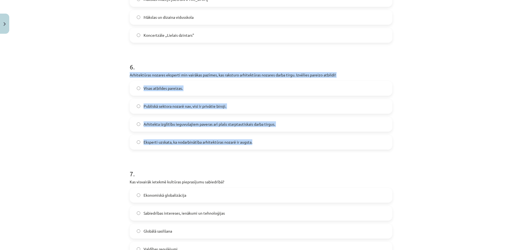
drag, startPoint x: 127, startPoint y: 74, endPoint x: 263, endPoint y: 143, distance: 151.7
click at [263, 143] on div "6 . Arhitektūras nozares eksperti min vairākas pazīmes, kas raksturo arhitektūr…" at bounding box center [261, 102] width 262 height 96
copy div "Arhitektūras nozares eksperti min vairākas pazīmes, kas raksturo arhitektūras n…"
click at [79, 121] on div "Mācību tēma: Kultūras un mākslas i (vizuālā māksla) - 11. klases 4. ieskaites m…" at bounding box center [261, 125] width 522 height 250
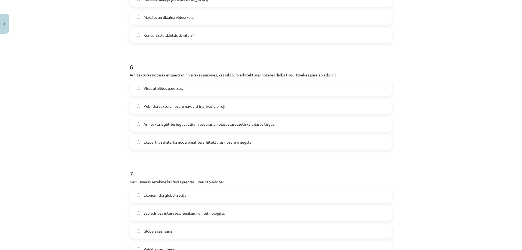
click at [162, 86] on span "Visas atbildes pareizas." at bounding box center [162, 88] width 39 height 6
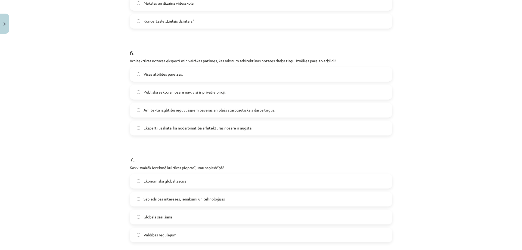
scroll to position [754, 0]
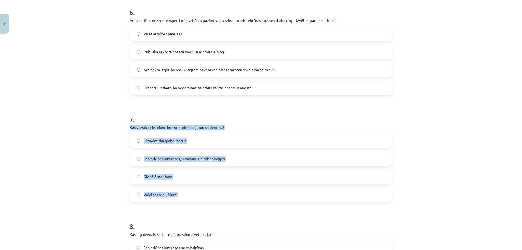
drag, startPoint x: 124, startPoint y: 127, endPoint x: 193, endPoint y: 195, distance: 97.0
click at [193, 195] on div "Mācību tēma: Kultūras un mākslas i (vizuālā māksla) - 11. klases 4. ieskaites m…" at bounding box center [261, 125] width 522 height 250
copy div "Kas visvairāk ietekmē kultūras pieprasījumu sabiedrībā? Ekonomiskā globalizācij…"
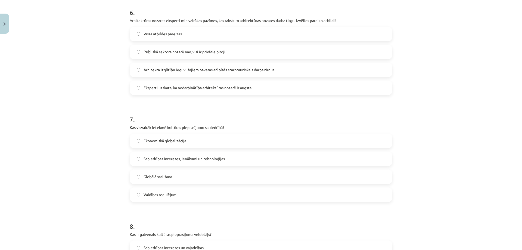
click at [92, 120] on div "Mācību tēma: Kultūras un mākslas i (vizuālā māksla) - 11. klases 4. ieskaites m…" at bounding box center [261, 125] width 522 height 250
click at [154, 162] on label "Sabiedrības intereses, ienākumi un tehnoloģijas" at bounding box center [260, 159] width 261 height 14
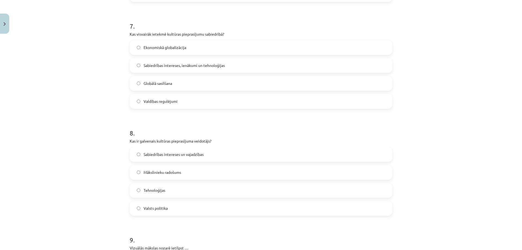
scroll to position [863, 0]
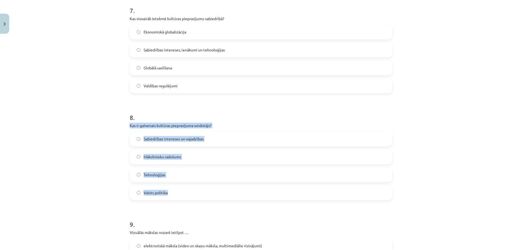
drag, startPoint x: 126, startPoint y: 125, endPoint x: 194, endPoint y: 190, distance: 94.3
copy div "Kas ir galvenais kultūras pieprasījuma veidotājs? Sabiedrības intereses un vaja…"
click at [96, 146] on div "Mācību tēma: Kultūras un mākslas i (vizuālā māksla) - 11. klases 4. ieskaites m…" at bounding box center [261, 125] width 522 height 250
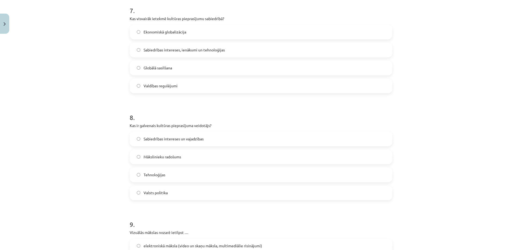
click at [154, 145] on label "Sabiedrības intereses un vajadzības" at bounding box center [260, 139] width 261 height 14
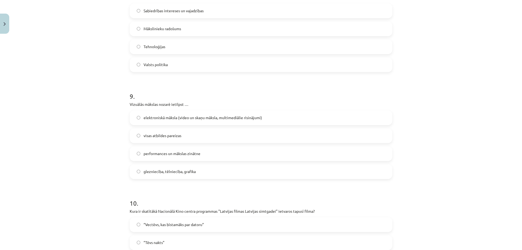
scroll to position [1026, 0]
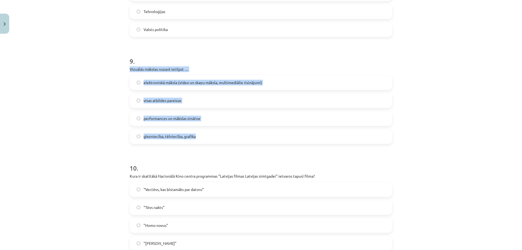
drag, startPoint x: 125, startPoint y: 68, endPoint x: 202, endPoint y: 134, distance: 101.5
copy div "Vizuālās mākslas nozarē ietilpst … elektroniskā māksla (video un skaņu māksla, …"
click at [104, 104] on div "Mācību tēma: Kultūras un mākslas i (vizuālā māksla) - 11. klases 4. ieskaites m…" at bounding box center [261, 125] width 522 height 250
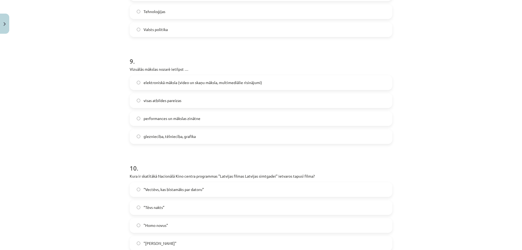
click at [138, 101] on label "visas atbildes pareizas" at bounding box center [260, 101] width 261 height 14
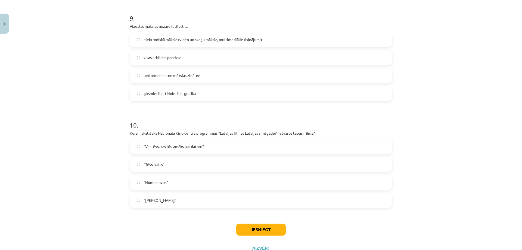
scroll to position [1062, 0]
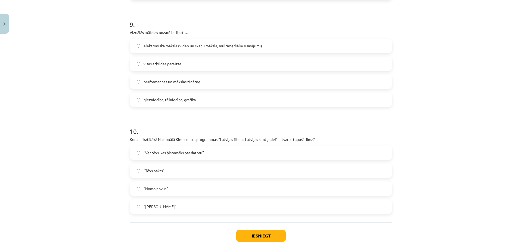
drag, startPoint x: 127, startPoint y: 137, endPoint x: 190, endPoint y: 203, distance: 90.9
copy div "Kura ir skatītākā Nacionālā Kino centra programmas "Latvijas filmas Latvijas si…"
click at [79, 117] on div "Mācību tēma: Kultūras un mākslas i (vizuālā māksla) - 11. klases 4. ieskaites m…" at bounding box center [261, 125] width 522 height 250
click at [166, 155] on span "“Vectēvs, kas bīstamāks par datoru”" at bounding box center [173, 153] width 60 height 6
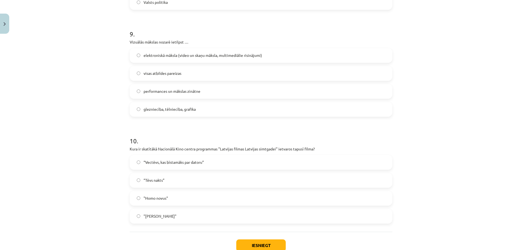
scroll to position [1089, 0]
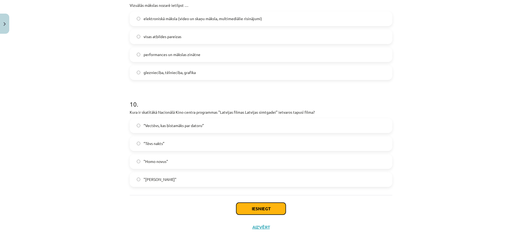
click at [253, 206] on button "Iesniegt" at bounding box center [260, 208] width 49 height 12
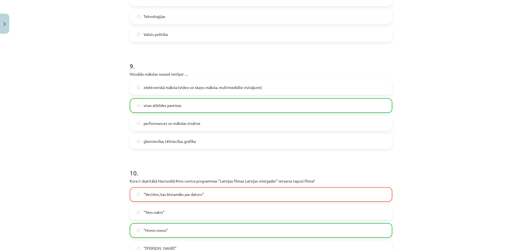
scroll to position [1106, 0]
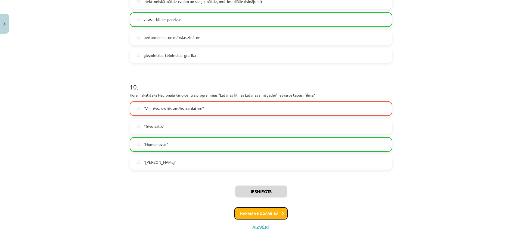
click at [267, 212] on button "Nākamā nodarbība" at bounding box center [260, 213] width 53 height 12
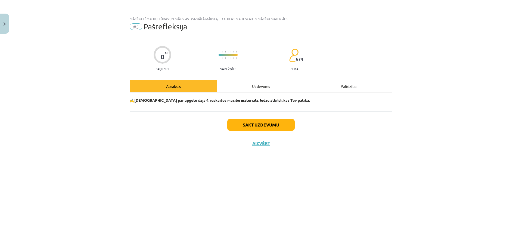
click at [234, 83] on div "Uzdevums" at bounding box center [260, 86] width 87 height 12
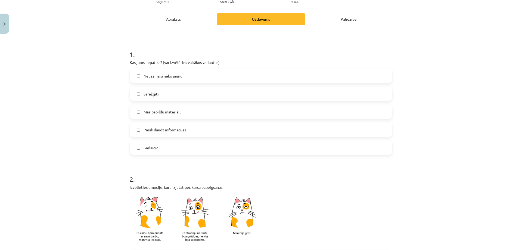
scroll to position [81, 0]
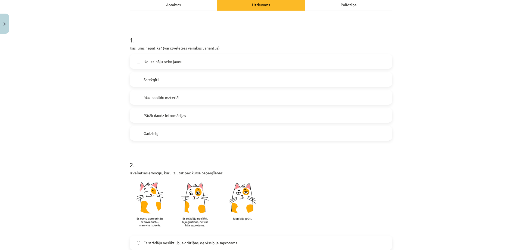
click at [173, 98] on span "Maz papildu materiālu" at bounding box center [162, 98] width 38 height 6
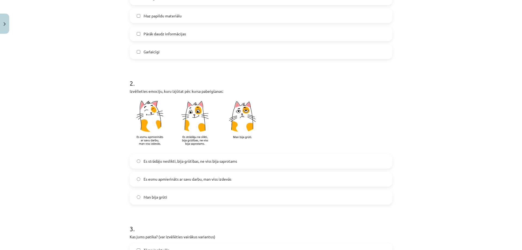
scroll to position [190, 0]
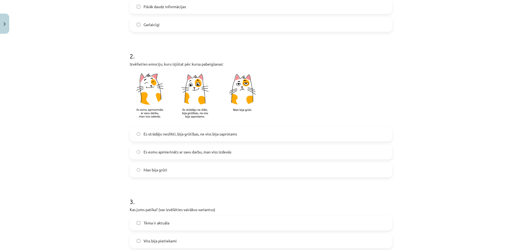
click at [181, 150] on span "Es esmu apmierināts ar savu darbu, man viss izdevās" at bounding box center [187, 152] width 88 height 6
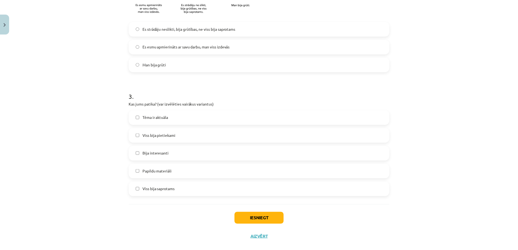
scroll to position [305, 0]
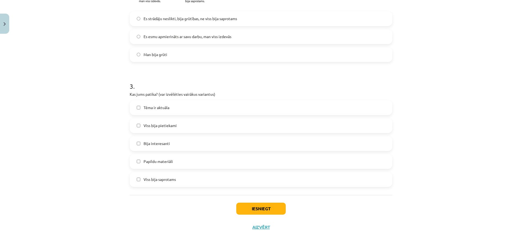
click at [174, 109] on label "Tēma ir aktuāla" at bounding box center [260, 108] width 261 height 14
click at [275, 210] on button "Iesniegt" at bounding box center [260, 208] width 49 height 12
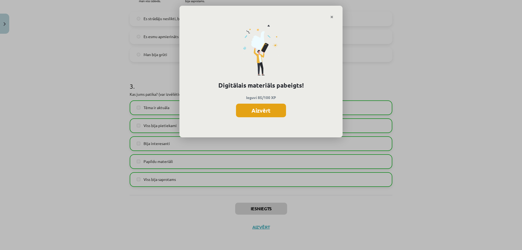
click at [252, 113] on button "Aizvērt" at bounding box center [261, 111] width 50 height 14
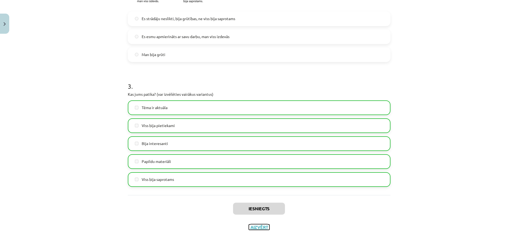
click at [263, 225] on button "Aizvērt" at bounding box center [259, 226] width 21 height 5
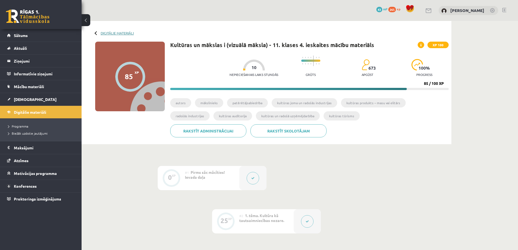
click at [106, 33] on link "Digitālie materiāli" at bounding box center [117, 33] width 33 height 4
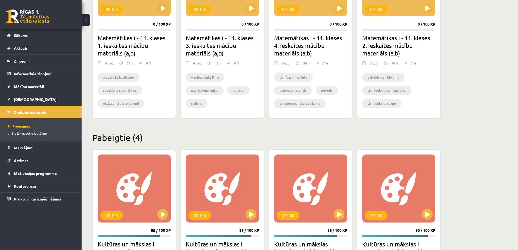
scroll to position [305, 0]
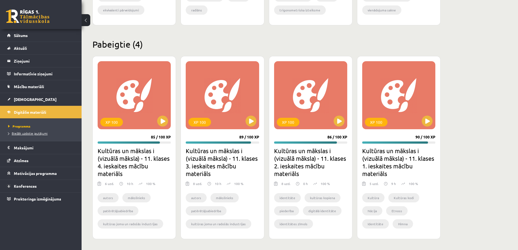
click at [12, 133] on span "Biežāk uzdotie jautājumi" at bounding box center [27, 133] width 39 height 4
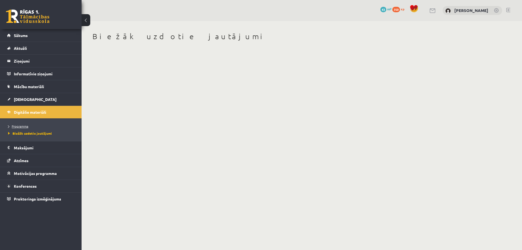
click at [28, 125] on span "Programma" at bounding box center [18, 126] width 20 height 4
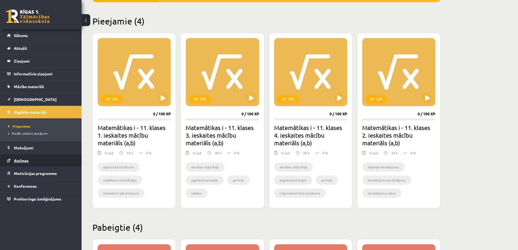
scroll to position [136, 0]
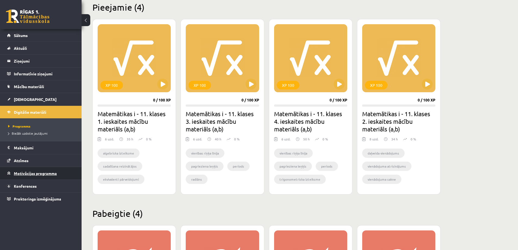
click at [36, 177] on link "Motivācijas programma" at bounding box center [41, 173] width 68 height 12
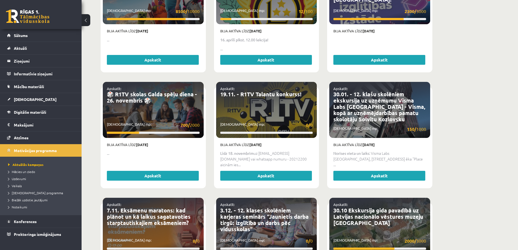
scroll to position [326, 0]
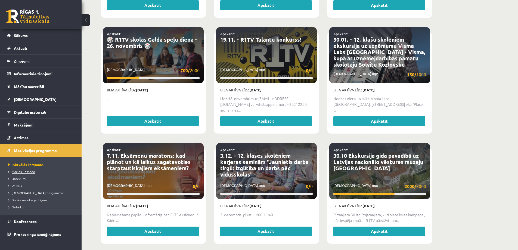
click at [14, 171] on span "Mācies un ziedo" at bounding box center [21, 171] width 27 height 4
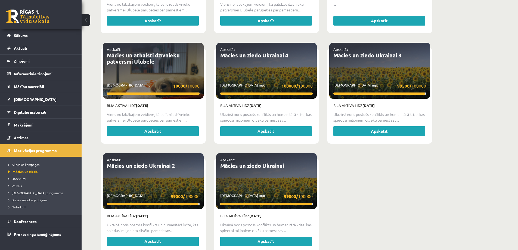
scroll to position [566, 0]
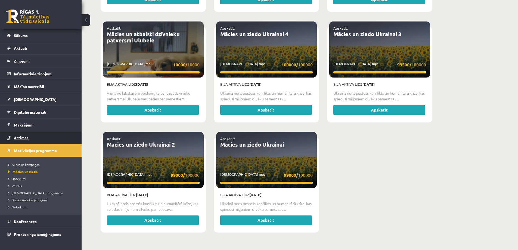
click at [22, 137] on span "Atzīmes" at bounding box center [21, 137] width 15 height 5
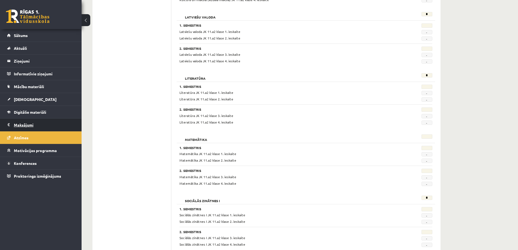
click at [25, 124] on legend "Maksājumi 0" at bounding box center [44, 124] width 61 height 12
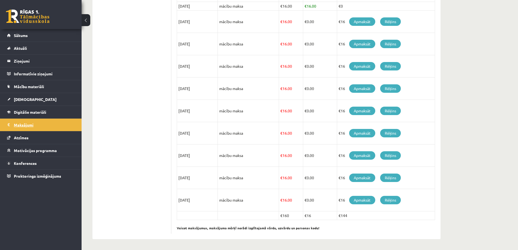
scroll to position [136, 0]
click at [23, 147] on link "Motivācijas programma" at bounding box center [41, 150] width 68 height 12
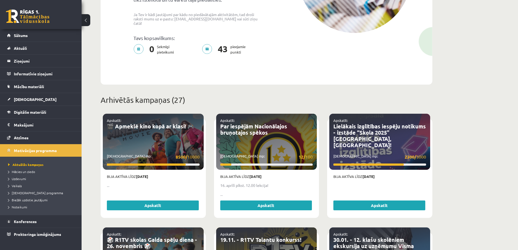
scroll to position [136, 0]
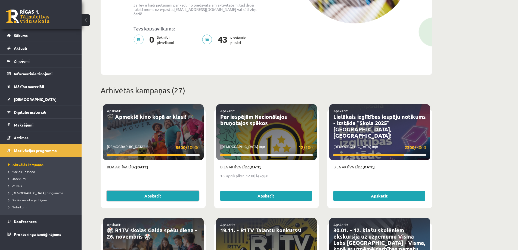
click at [161, 192] on link "Apskatīt" at bounding box center [153, 196] width 92 height 10
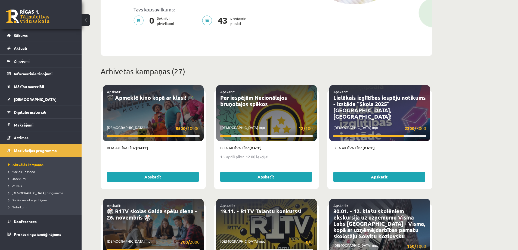
scroll to position [163, 0]
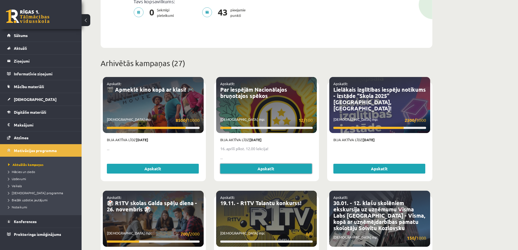
click at [258, 164] on link "Apskatīt" at bounding box center [266, 169] width 92 height 10
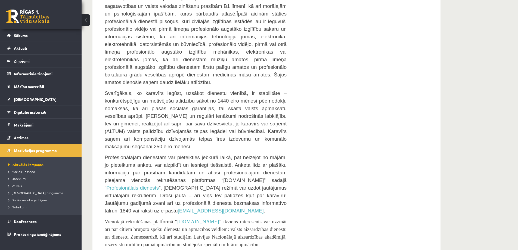
scroll to position [652, 0]
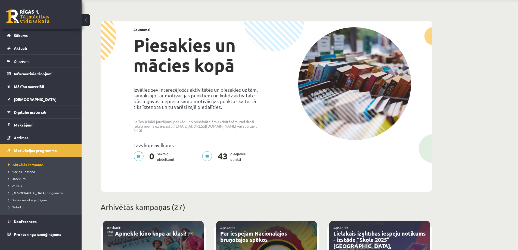
scroll to position [27, 0]
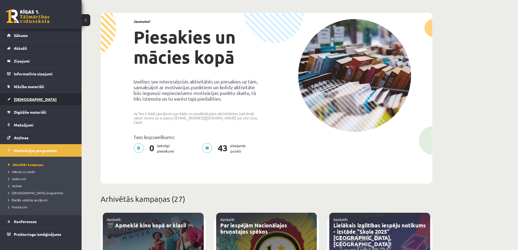
click at [24, 98] on span "[DEMOGRAPHIC_DATA]" at bounding box center [35, 99] width 43 height 5
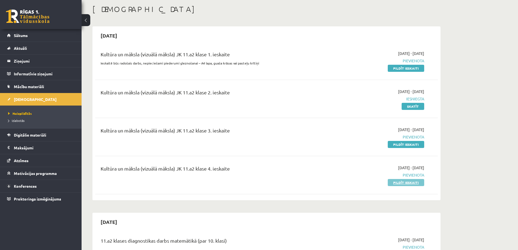
click at [413, 184] on link "Pildīt ieskaiti" at bounding box center [405, 182] width 36 height 7
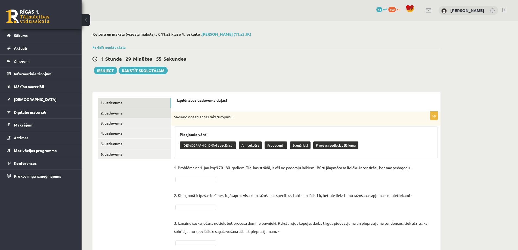
click at [100, 114] on link "2. uzdevums" at bounding box center [134, 113] width 73 height 10
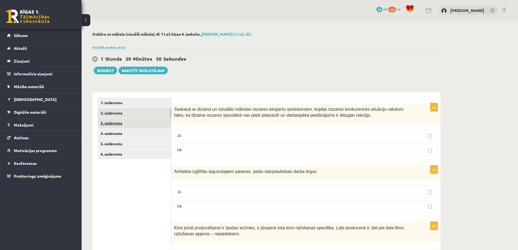
click at [117, 124] on link "3. uzdevums" at bounding box center [134, 123] width 73 height 10
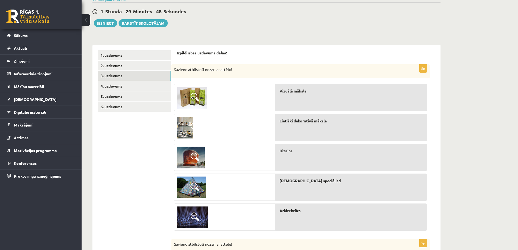
scroll to position [54, 0]
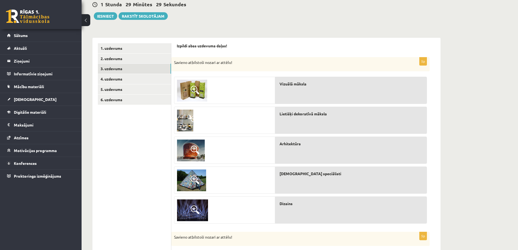
click at [189, 89] on img at bounding box center [192, 91] width 30 height 22
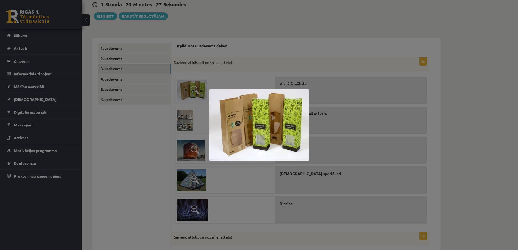
click at [190, 90] on div at bounding box center [259, 125] width 518 height 250
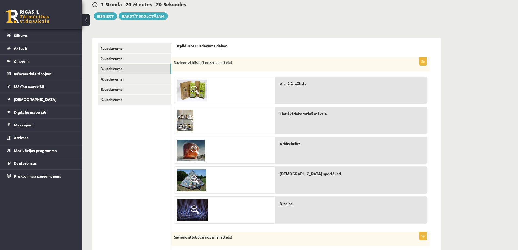
click at [191, 93] on span at bounding box center [194, 90] width 9 height 9
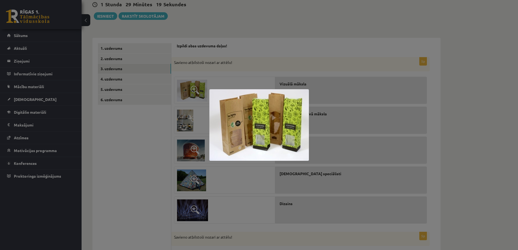
click at [191, 93] on div at bounding box center [259, 125] width 518 height 250
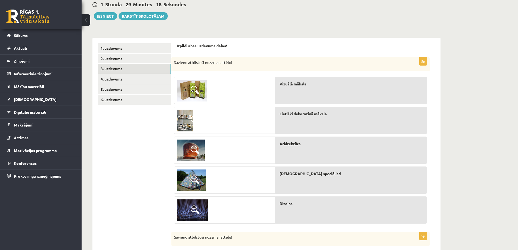
click at [194, 123] on span at bounding box center [194, 119] width 9 height 9
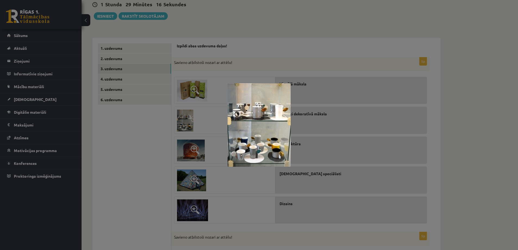
click at [194, 123] on div at bounding box center [259, 125] width 518 height 250
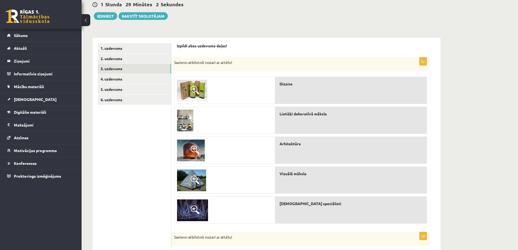
click at [186, 179] on img at bounding box center [191, 180] width 29 height 22
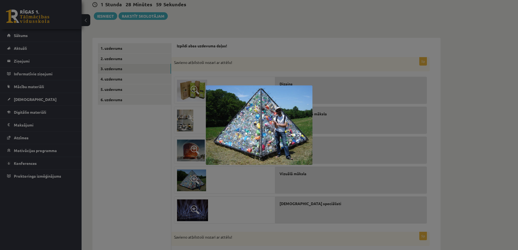
click at [192, 179] on div at bounding box center [259, 125] width 518 height 250
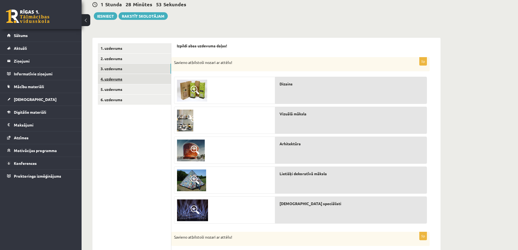
click at [111, 77] on link "4. uzdevums" at bounding box center [134, 79] width 73 height 10
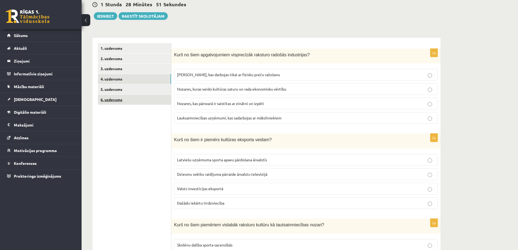
click at [114, 102] on link "6. uzdevums" at bounding box center [134, 100] width 73 height 10
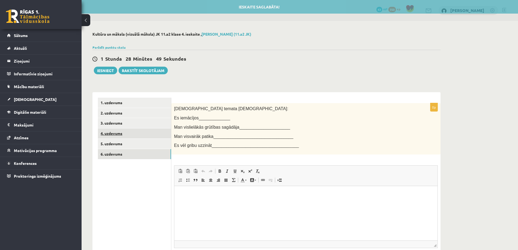
scroll to position [0, 0]
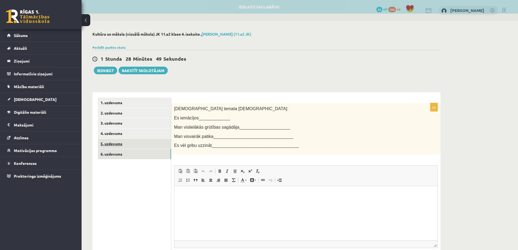
click at [116, 142] on link "5. uzdevums" at bounding box center [134, 144] width 73 height 10
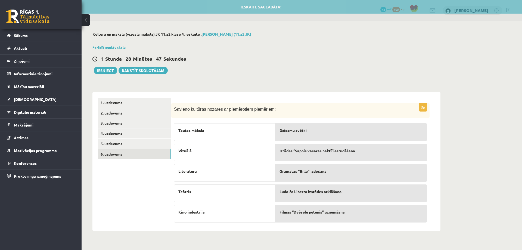
click at [114, 153] on link "6. uzdevums" at bounding box center [134, 154] width 73 height 10
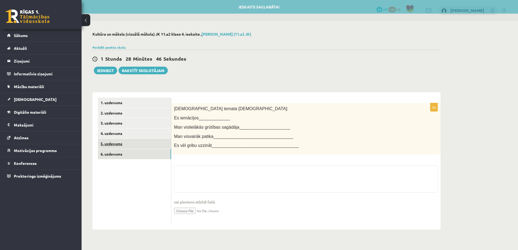
click at [113, 147] on link "5. uzdevums" at bounding box center [134, 144] width 73 height 10
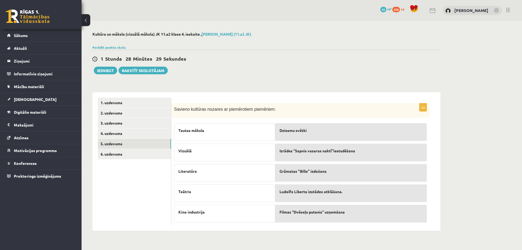
click at [296, 177] on div "Grāmatas "Bille" izdošana" at bounding box center [351, 173] width 152 height 18
drag, startPoint x: 297, startPoint y: 177, endPoint x: 302, endPoint y: 196, distance: 19.3
click at [302, 196] on div "Dziesmu svētki Izrādes “Sapnis vasaras naktī”iestudēšana Grāmatas "Bille" izdoš…" at bounding box center [351, 171] width 152 height 102
click at [115, 136] on link "4. uzdevums" at bounding box center [134, 133] width 73 height 10
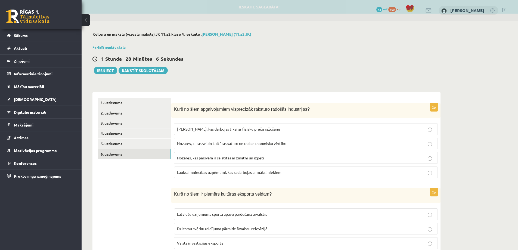
click at [113, 152] on link "6. uzdevums" at bounding box center [134, 154] width 73 height 10
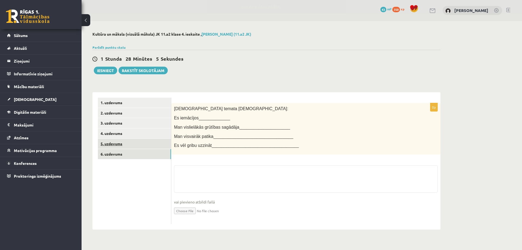
click at [114, 143] on link "5. uzdevums" at bounding box center [134, 144] width 73 height 10
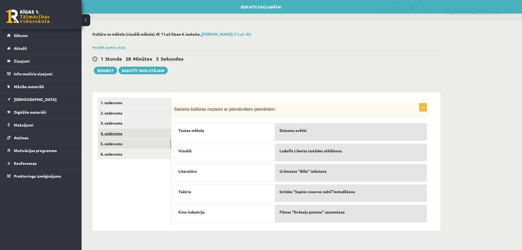
click at [114, 135] on link "4. uzdevums" at bounding box center [134, 133] width 73 height 10
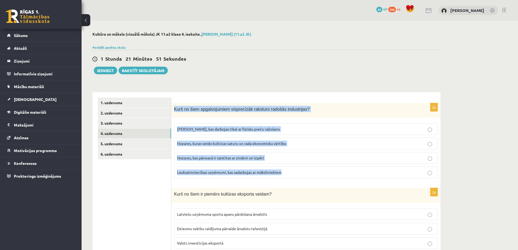
drag, startPoint x: 174, startPoint y: 108, endPoint x: 286, endPoint y: 159, distance: 123.2
click at [290, 167] on div "2p Kurš no šiem apgalvojumiem visprecīzāk raksturo radošās industrijas? Nozares…" at bounding box center [305, 143] width 269 height 80
copy div "Kurš no šiem apgalvojumiem visprecīzāk raksturo radošās industrijas? Nozares, k…"
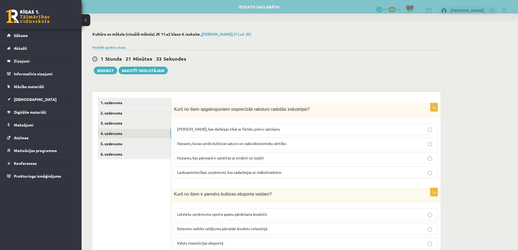
click at [193, 144] on span "Nozares, kuras veido kultūras saturu un rada ekonomisku vērtību" at bounding box center [231, 143] width 109 height 5
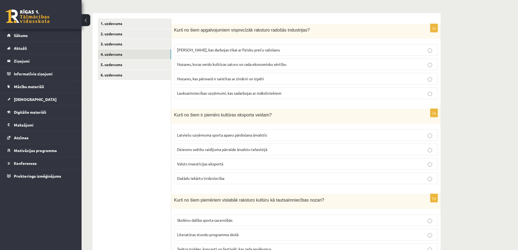
scroll to position [109, 0]
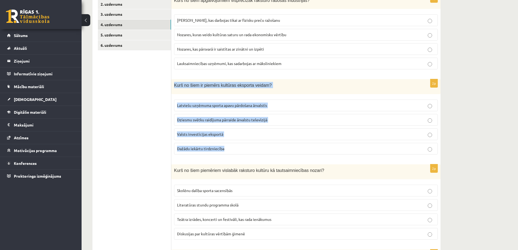
drag, startPoint x: 173, startPoint y: 84, endPoint x: 234, endPoint y: 145, distance: 85.9
click at [234, 145] on div "2p Kurš no šiem ir piemērs kultūras eksporta veidam? Latviešu uzņēmuma sporta a…" at bounding box center [305, 119] width 269 height 80
copy div "Kurš no šiem ir piemērs kultūras eksporta veidam? Latviešu uzņēmuma sporta apav…"
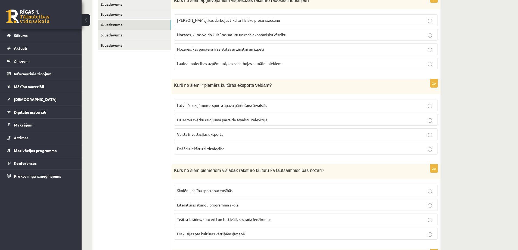
click at [136, 108] on ul "1. uzdevums 2. uzdevums 3. uzdevums 4. uzdevums 5. uzdevums 6. uzdevums" at bounding box center [134, 201] width 73 height 424
click at [190, 118] on span "Dziesmu svētku raidījuma pārraide ārvalstu televīzijā" at bounding box center [222, 119] width 90 height 5
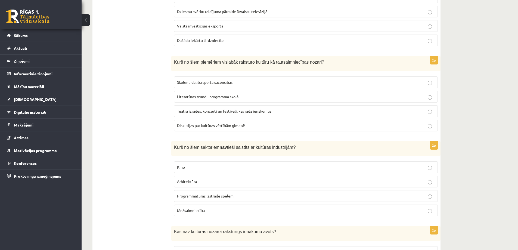
scroll to position [217, 0]
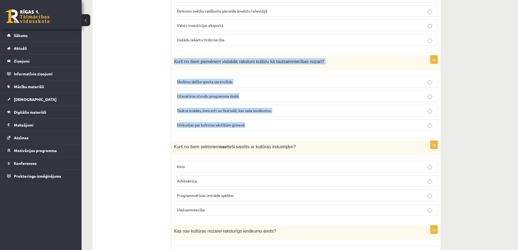
drag, startPoint x: 177, startPoint y: 62, endPoint x: 258, endPoint y: 122, distance: 99.8
click at [258, 122] on div "2p Kurš no šiem piemēriem vislabāk raksturo kultūru kā tautsaimniecības nozari?…" at bounding box center [305, 95] width 269 height 80
copy div "Kurš no šiem piemēriem vislabāk raksturo kultūru kā tautsaimniecības nozari? Sk…"
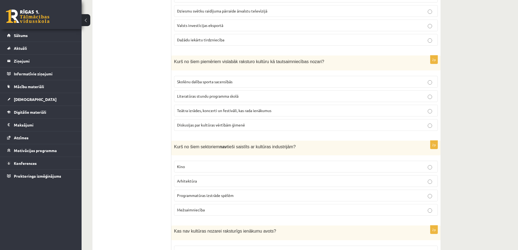
click at [95, 101] on div "1. uzdevums 2. uzdevums 3. uzdevums 4. uzdevums 5. uzdevums 6. uzdevums" at bounding box center [131, 92] width 79 height 435
click at [223, 112] on span "Teātra izrādes, koncerti un festivāli, kas rada ienākumus" at bounding box center [224, 110] width 94 height 5
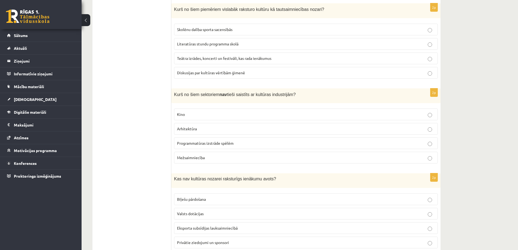
scroll to position [272, 0]
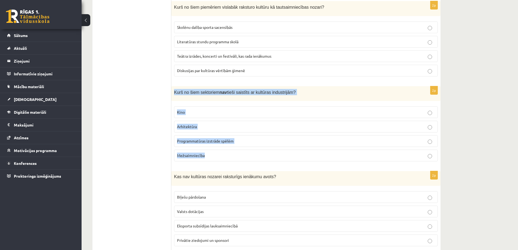
drag, startPoint x: 174, startPoint y: 92, endPoint x: 235, endPoint y: 156, distance: 88.4
click at [235, 156] on div "2p Kurš no šiem sektoriem nav tieši saistīts ar kultūras industrijām? Kino Arhi…" at bounding box center [305, 126] width 269 height 80
copy div "Kurš no šiem sektoriem nav tieši saistīts ar kultūras industrijām? Kino Arhitek…"
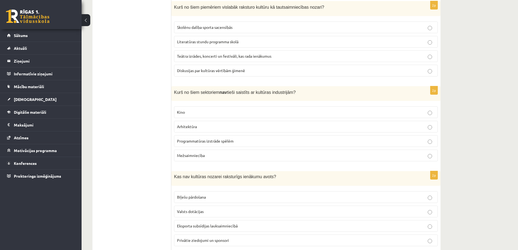
click at [133, 90] on ul "1. uzdevums 2. uzdevums 3. uzdevums 4. uzdevums 5. uzdevums 6. uzdevums" at bounding box center [134, 38] width 73 height 424
click at [200, 152] on label "Mežsaimniecība" at bounding box center [306, 155] width 264 height 12
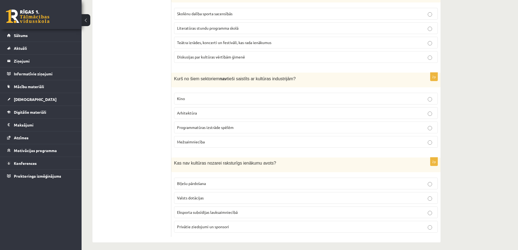
scroll to position [289, 0]
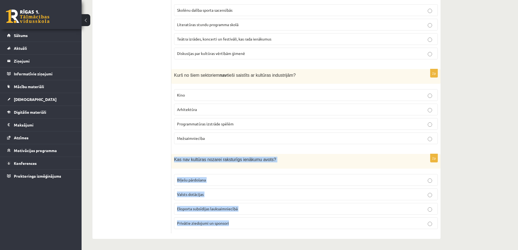
drag, startPoint x: 175, startPoint y: 159, endPoint x: 239, endPoint y: 219, distance: 88.0
click at [239, 219] on div "2p Kas nav kultūras nozarei raksturīgs ienākumu avots? Biļešu pārdošana Valsts …" at bounding box center [305, 193] width 269 height 79
copy div "Kas nav kultūras nozarei raksturīgs ienākumu avots? Biļešu pārdošana Valsts dot…"
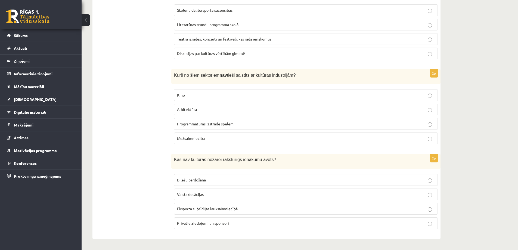
click at [149, 155] on ul "1. uzdevums 2. uzdevums 3. uzdevums 4. uzdevums 5. uzdevums 6. uzdevums" at bounding box center [134, 21] width 73 height 424
click at [201, 208] on span "Eksporta subsīdijas lauksaimniecībā" at bounding box center [207, 208] width 61 height 5
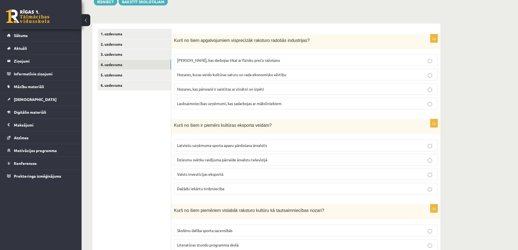
scroll to position [27, 0]
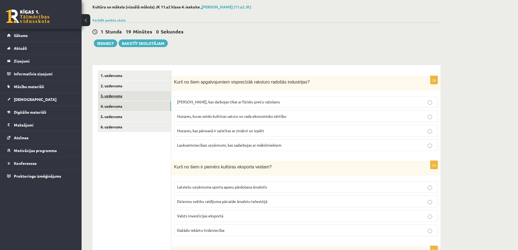
click at [111, 98] on link "3. uzdevums" at bounding box center [134, 96] width 73 height 10
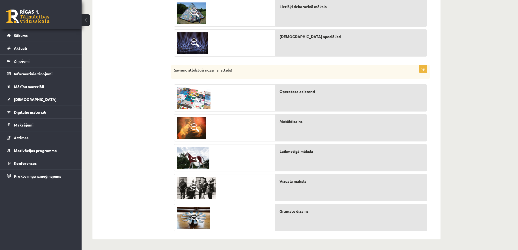
scroll to position [222, 0]
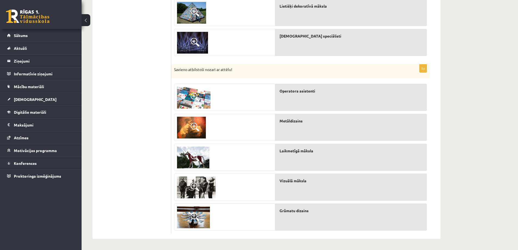
click at [195, 221] on img at bounding box center [193, 217] width 33 height 22
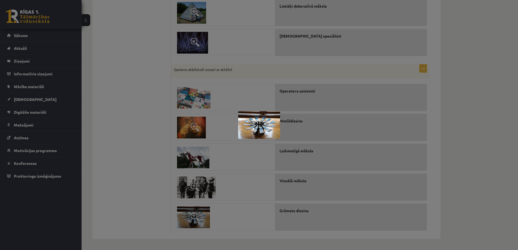
click at [195, 220] on div at bounding box center [259, 125] width 518 height 250
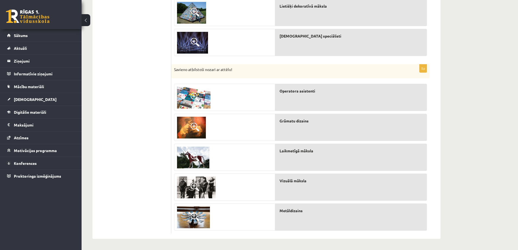
click at [196, 156] on span at bounding box center [194, 156] width 9 height 9
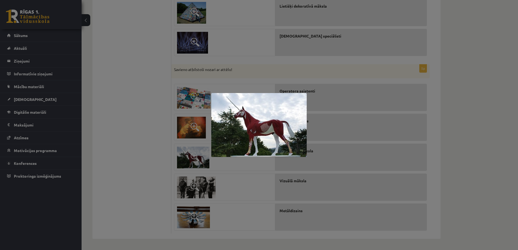
click at [196, 156] on div at bounding box center [259, 125] width 518 height 250
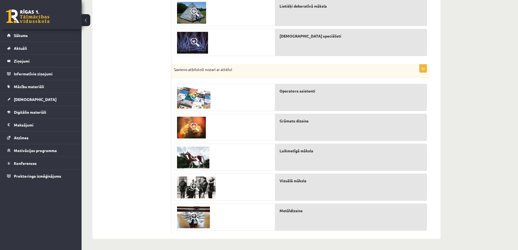
click at [197, 99] on span at bounding box center [194, 97] width 9 height 9
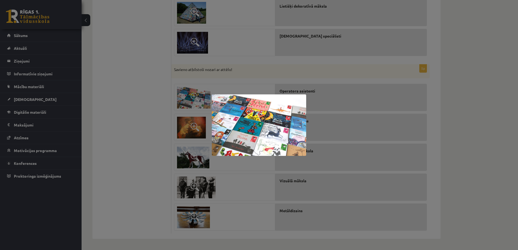
click at [197, 99] on div at bounding box center [259, 125] width 518 height 250
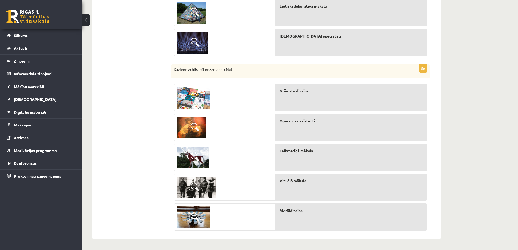
click at [193, 129] on span at bounding box center [194, 127] width 9 height 9
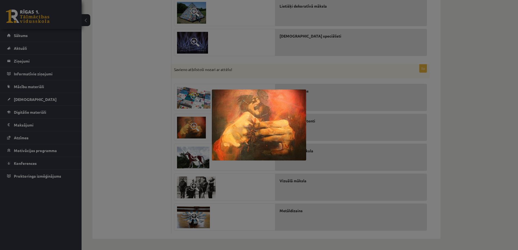
click at [193, 129] on div at bounding box center [259, 125] width 518 height 250
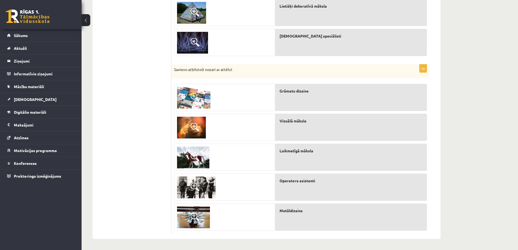
click at [196, 153] on span at bounding box center [194, 156] width 9 height 9
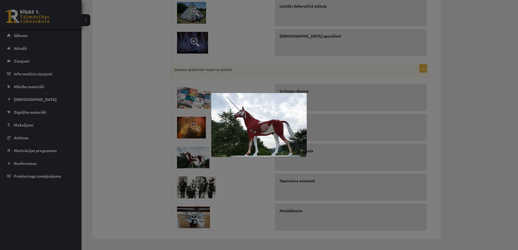
click at [196, 153] on div at bounding box center [259, 125] width 518 height 250
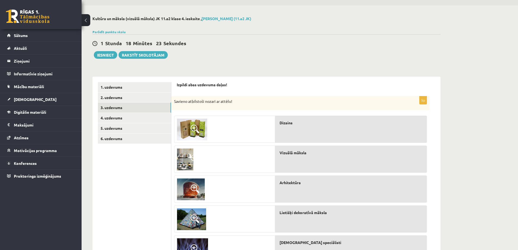
scroll to position [0, 0]
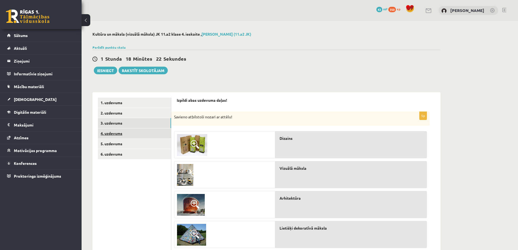
click at [104, 132] on link "4. uzdevums" at bounding box center [134, 133] width 73 height 10
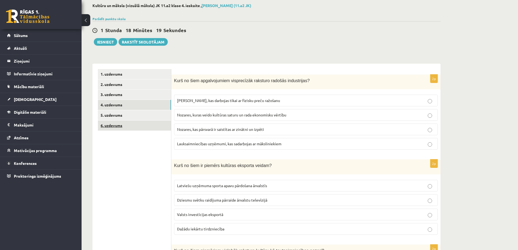
scroll to position [27, 0]
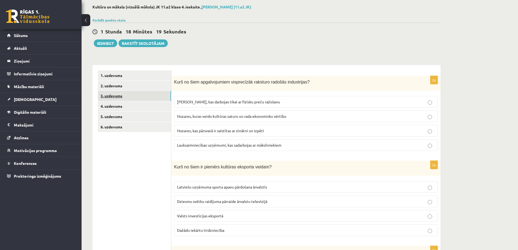
click at [126, 95] on link "3. uzdevums" at bounding box center [134, 96] width 73 height 10
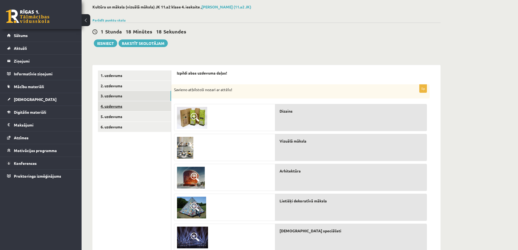
click at [120, 105] on link "4. uzdevums" at bounding box center [134, 106] width 73 height 10
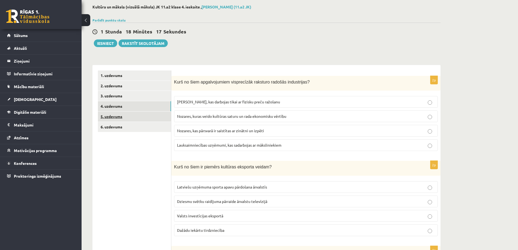
click at [117, 118] on link "5. uzdevums" at bounding box center [134, 116] width 73 height 10
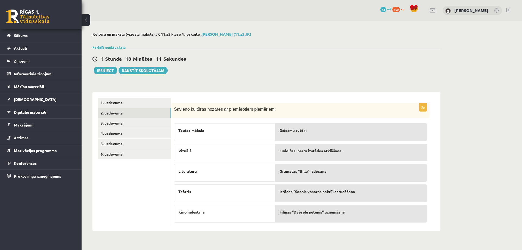
click at [114, 112] on link "2. uzdevums" at bounding box center [134, 113] width 73 height 10
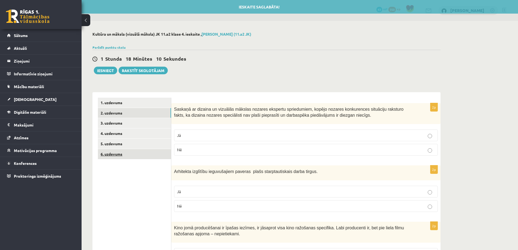
click at [119, 153] on link "6. uzdevums" at bounding box center [134, 154] width 73 height 10
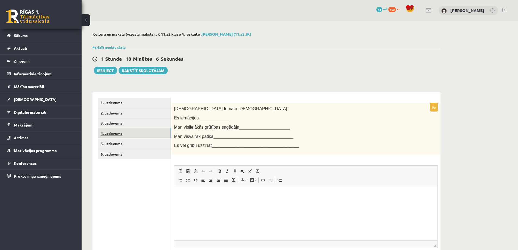
click at [125, 134] on link "4. uzdevums" at bounding box center [134, 133] width 73 height 10
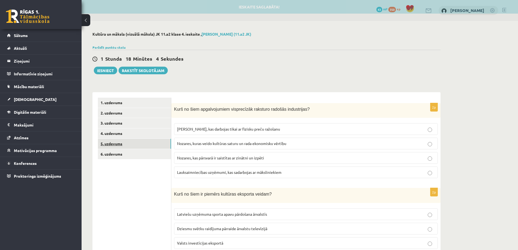
click at [112, 140] on link "5. uzdevums" at bounding box center [134, 144] width 73 height 10
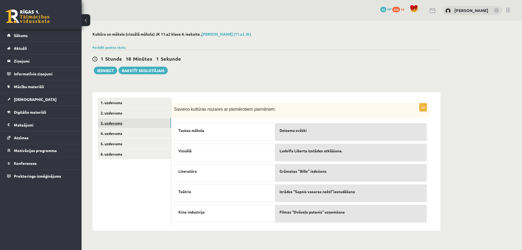
click at [113, 121] on link "3. uzdevums" at bounding box center [134, 123] width 73 height 10
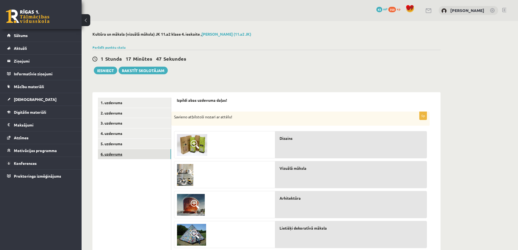
click at [121, 154] on link "6. uzdevums" at bounding box center [134, 154] width 73 height 10
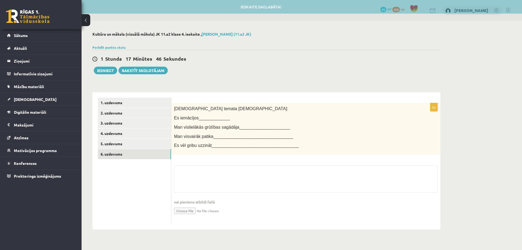
click at [202, 176] on fieldset "vai pievieno atbildi failā Iesniegtā atbilde" at bounding box center [306, 193] width 264 height 56
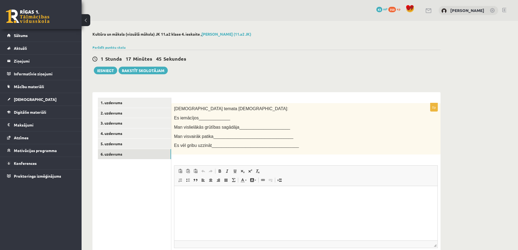
click at [194, 192] on p "Bagātinātā teksta redaktors, wiswyg-editor-user-answer-47363900241580" at bounding box center [306, 194] width 252 height 6
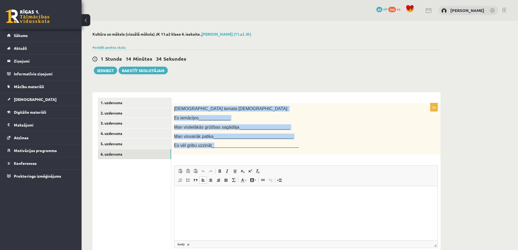
drag, startPoint x: 174, startPoint y: 108, endPoint x: 209, endPoint y: 144, distance: 50.3
click at [209, 144] on div "Šī temata ietvaros: Es iemācījos_____________ Man vislielākās grūtības sagādāja…" at bounding box center [305, 129] width 269 height 52
copy div "Šī temata ietvaros: Es iemācījos_____________ Man vislielākās grūtības sagādāja…"
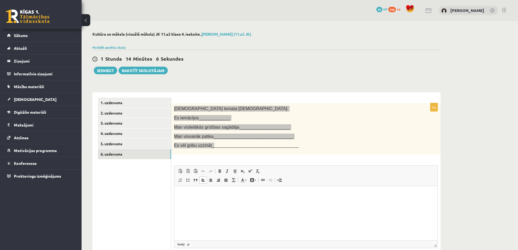
click at [208, 198] on html at bounding box center [305, 194] width 263 height 17
click at [216, 198] on span "Ielīmēt" at bounding box center [221, 198] width 15 height 8
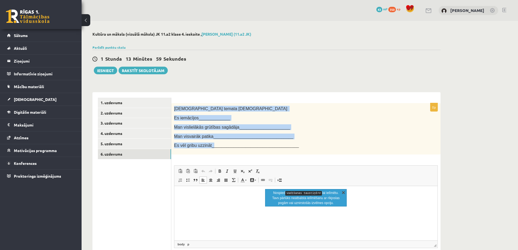
click at [342, 192] on link "X" at bounding box center [342, 191] width 5 height 5
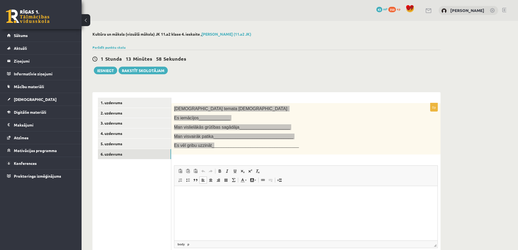
click at [202, 191] on p "Bagātinātā teksta redaktors, wiswyg-editor-user-answer-47363900241580" at bounding box center [306, 194] width 252 height 6
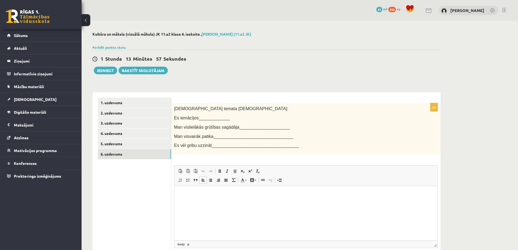
click at [225, 159] on div "0p Šī temata ietvaros: Es iemācījos_____________ Man vislielākās grūtības sagād…" at bounding box center [305, 190] width 269 height 175
click at [201, 200] on span "Ielīmēt" at bounding box center [202, 200] width 15 height 8
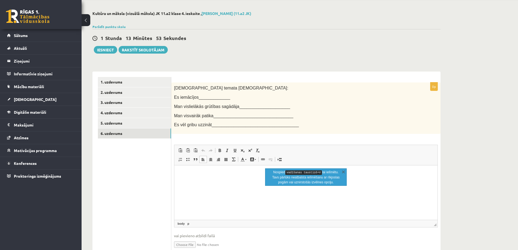
scroll to position [45, 0]
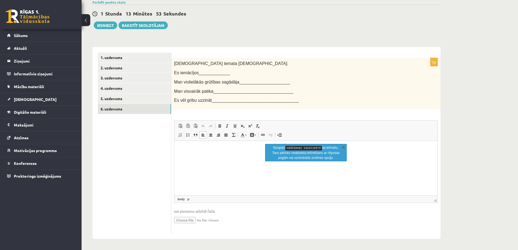
click at [250, 149] on p "Bagātinātā teksta redaktors, wiswyg-editor-user-answer-47363900241580" at bounding box center [306, 149] width 252 height 6
click at [233, 146] on html at bounding box center [305, 149] width 263 height 17
click at [342, 148] on link "X" at bounding box center [342, 146] width 5 height 5
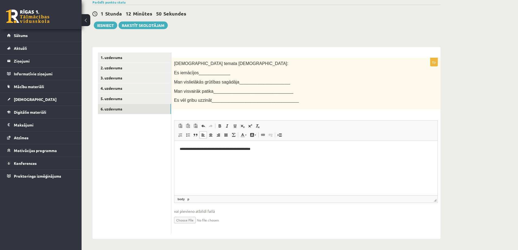
click at [199, 160] on p "Bagātinātā teksta redaktors, wiswyg-editor-user-answer-47363900241580" at bounding box center [306, 158] width 252 height 6
click at [194, 166] on p "Bagātinātā teksta redaktors, wiswyg-editor-user-answer-47363900241580" at bounding box center [306, 168] width 252 height 6
drag, startPoint x: 217, startPoint y: 168, endPoint x: 198, endPoint y: 169, distance: 19.0
click at [198, 169] on p "**********" at bounding box center [306, 168] width 252 height 6
click at [211, 158] on p "Bagātinātā teksta redaktors, wiswyg-editor-user-answer-47363900241580" at bounding box center [306, 158] width 252 height 6
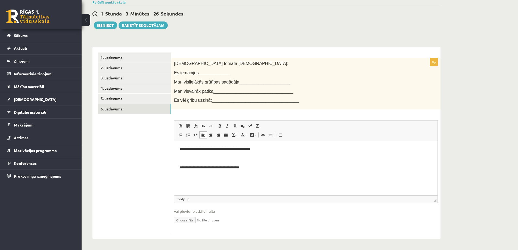
click at [209, 175] on p "Bagātinātā teksta redaktors, wiswyg-editor-user-answer-47363900241580" at bounding box center [306, 177] width 252 height 6
click at [202, 157] on p "Bagātinātā teksta redaktors, wiswyg-editor-user-answer-47363900241580" at bounding box center [306, 158] width 252 height 6
click at [111, 53] on link "1. uzdevums" at bounding box center [134, 57] width 73 height 10
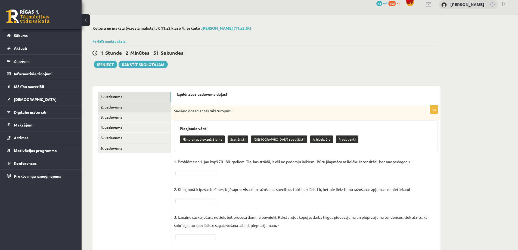
scroll to position [0, 0]
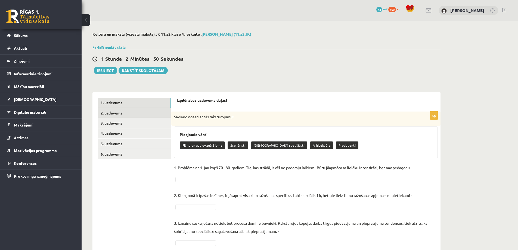
click at [128, 114] on link "2. uzdevums" at bounding box center [134, 113] width 73 height 10
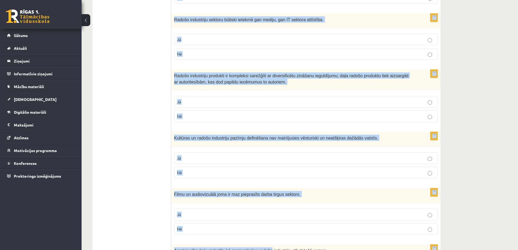
scroll to position [743, 0]
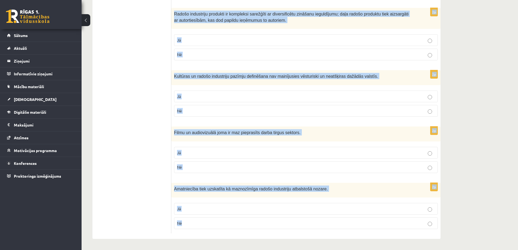
drag, startPoint x: 174, startPoint y: 81, endPoint x: 221, endPoint y: 221, distance: 147.5
copy form "Saskaņā ar dizaina un vizuālās mākslas nozares ekspertu spriedumiem, kopējo noz…"
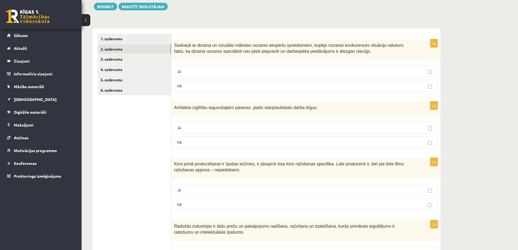
scroll to position [0, 0]
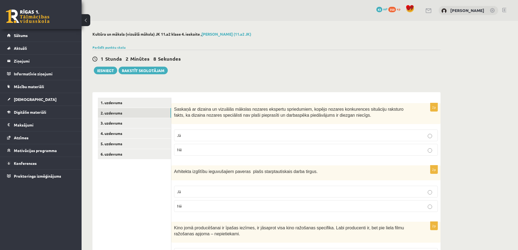
click at [192, 136] on p "Jā" at bounding box center [306, 135] width 258 height 6
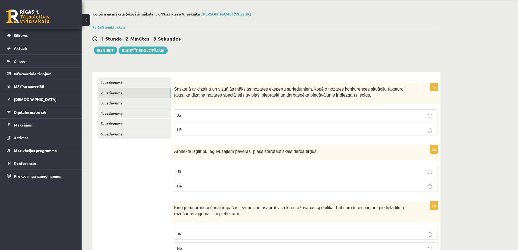
scroll to position [54, 0]
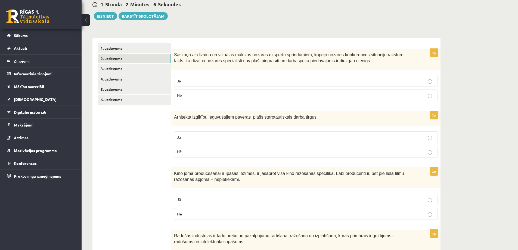
click at [379, 139] on p "Jā" at bounding box center [306, 137] width 258 height 6
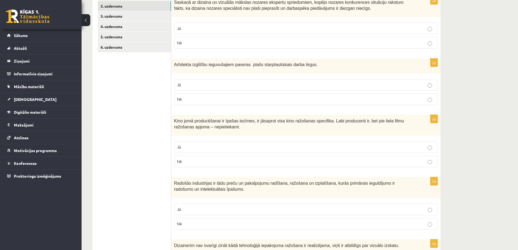
scroll to position [109, 0]
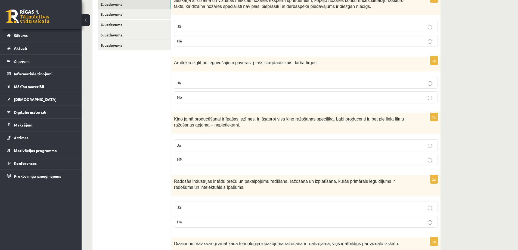
click at [220, 143] on p "Jā" at bounding box center [306, 145] width 258 height 6
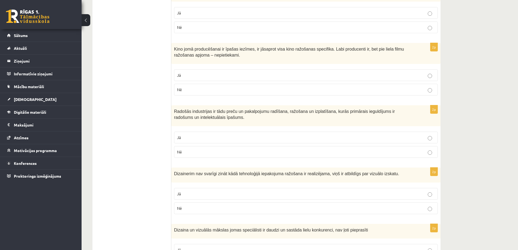
scroll to position [190, 0]
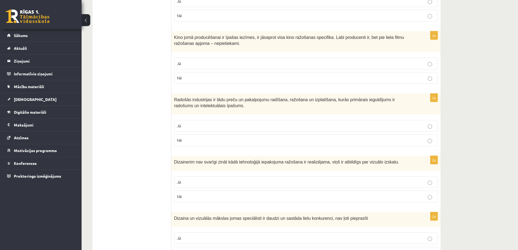
click at [206, 124] on p "Jā" at bounding box center [306, 126] width 258 height 6
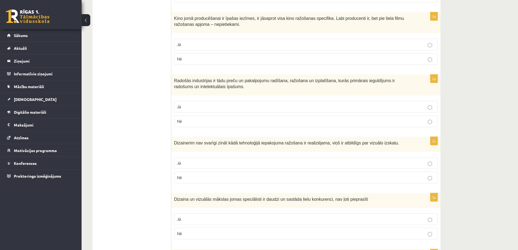
scroll to position [217, 0]
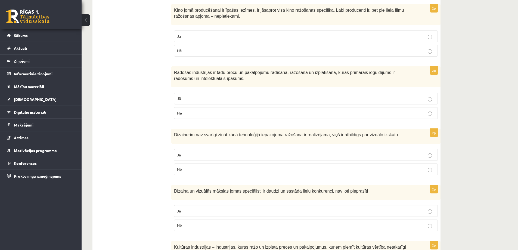
click at [262, 171] on p "Nē" at bounding box center [306, 169] width 258 height 6
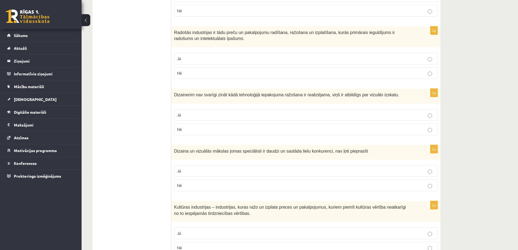
scroll to position [272, 0]
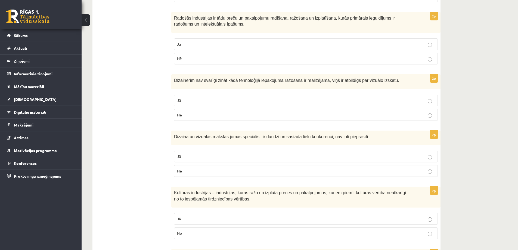
click at [269, 172] on p "Nē" at bounding box center [306, 171] width 258 height 6
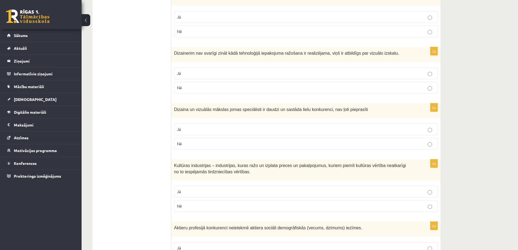
click at [249, 186] on label "Jā" at bounding box center [306, 192] width 264 height 12
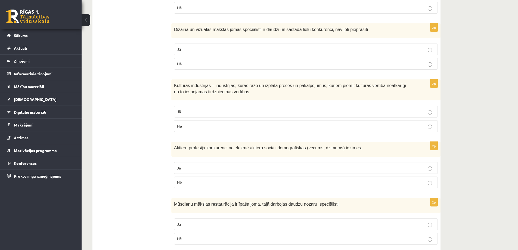
scroll to position [380, 0]
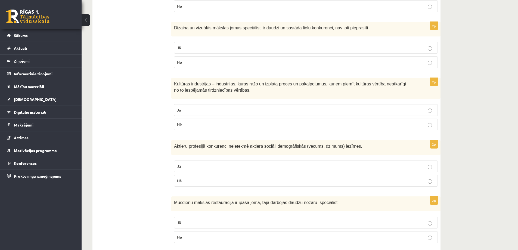
click at [255, 181] on p "Nē" at bounding box center [306, 181] width 258 height 6
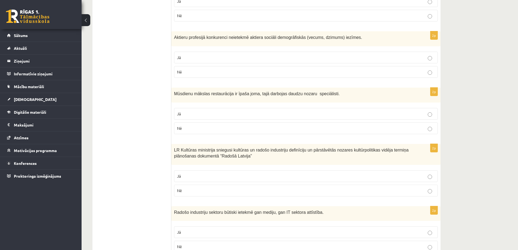
click at [306, 112] on p "Jā" at bounding box center [306, 114] width 258 height 6
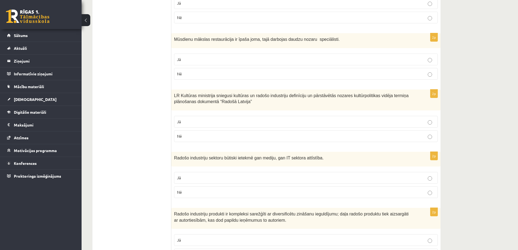
click at [189, 124] on p "Jā" at bounding box center [306, 122] width 258 height 6
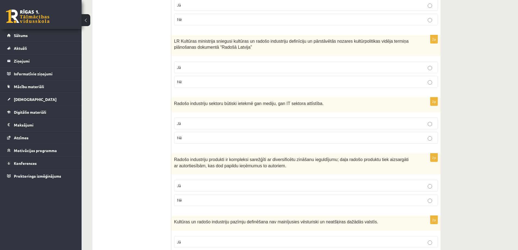
click at [196, 124] on p "Jā" at bounding box center [306, 123] width 258 height 6
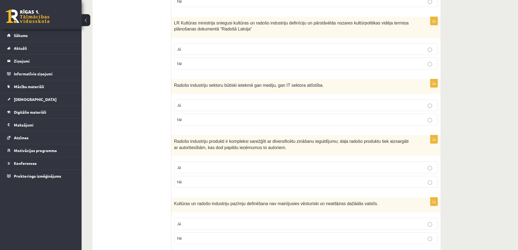
scroll to position [652, 0]
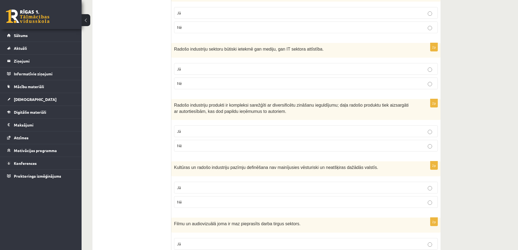
click at [201, 134] on p "Jā" at bounding box center [306, 131] width 258 height 6
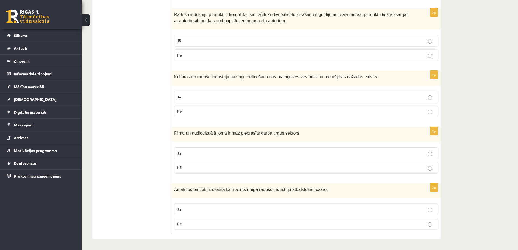
scroll to position [743, 0]
click at [256, 112] on p "Nē" at bounding box center [306, 111] width 258 height 6
click at [261, 163] on label "Nē" at bounding box center [306, 167] width 264 height 12
click at [291, 221] on p "Nē" at bounding box center [306, 223] width 258 height 6
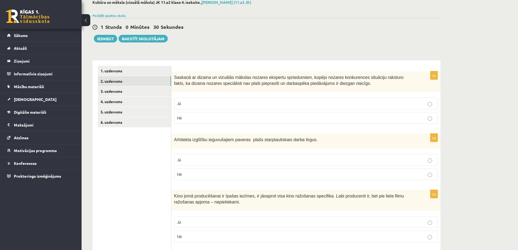
scroll to position [0, 0]
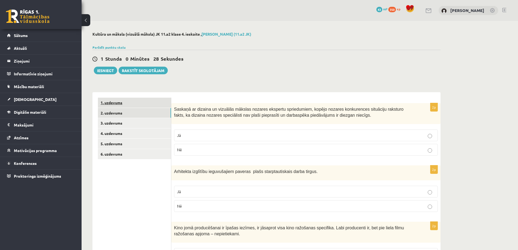
click at [120, 103] on link "1. uzdevums" at bounding box center [134, 103] width 73 height 10
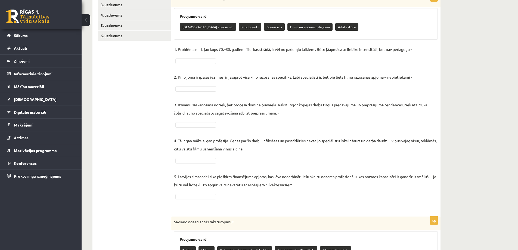
scroll to position [109, 0]
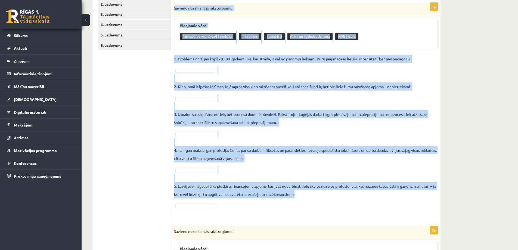
drag, startPoint x: 174, startPoint y: 8, endPoint x: 336, endPoint y: 203, distance: 254.4
click at [336, 203] on div "5p Savieno nozari ar tās raksturojumu! Pieejamie vārdi Gaismošanas speciālisti …" at bounding box center [305, 111] width 269 height 217
copy div "Savieno nozari ar tās raksturojumu! Pieejamie vārdi Gaismošanas speciālisti Pro…"
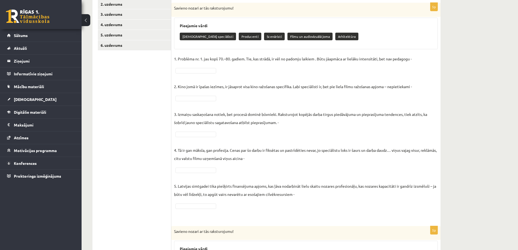
click at [146, 156] on ul "1. uzdevums 2. uzdevums 3. uzdevums 4. uzdevums 5. uzdevums 6. uzdevums" at bounding box center [134, 224] width 73 height 471
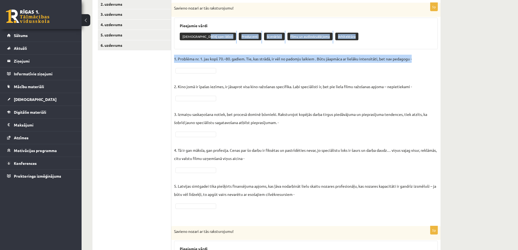
drag, startPoint x: 205, startPoint y: 37, endPoint x: 203, endPoint y: 71, distance: 34.6
click at [203, 71] on div "5p Savieno nozari ar tās raksturojumu! Pieejamie vārdi Gaismošanas speciālisti …" at bounding box center [305, 111] width 269 height 217
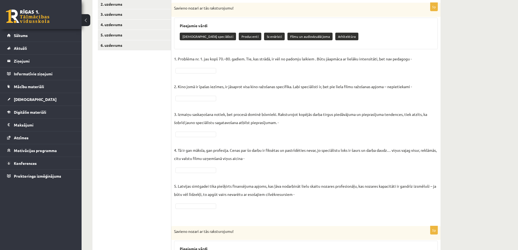
click at [234, 77] on p "2. Kino jomā ir īpašas iezīmes, ir jāsaprot visa kino ražošanas specifika. Labi…" at bounding box center [293, 82] width 238 height 16
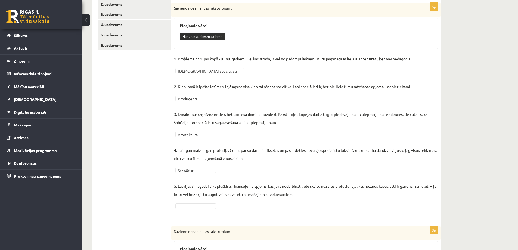
click at [198, 193] on p "5. Latvijas simtgadei tika piešķirts finansējuma apjoms, kas ļāva nodarbināt li…" at bounding box center [306, 186] width 264 height 24
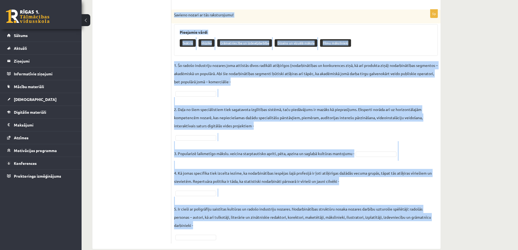
scroll to position [322, 0]
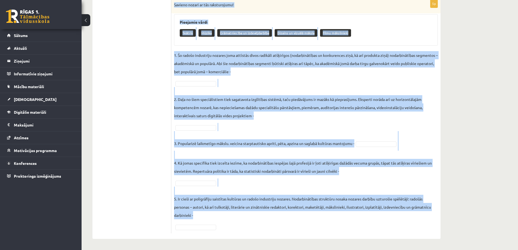
drag, startPoint x: 175, startPoint y: 29, endPoint x: 303, endPoint y: 247, distance: 253.1
copy div "Savieno nozari ar tās raksturojumu! Pieejamie vārdi Teātris Mūzika Grāmatniecīb…"
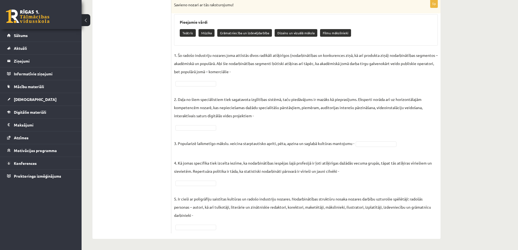
click at [152, 89] on ul "1. uzdevums 2. uzdevums 3. uzdevums 4. uzdevums 5. uzdevums 6. uzdevums" at bounding box center [134, 4] width 73 height 458
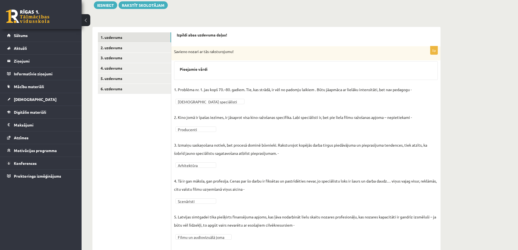
scroll to position [0, 0]
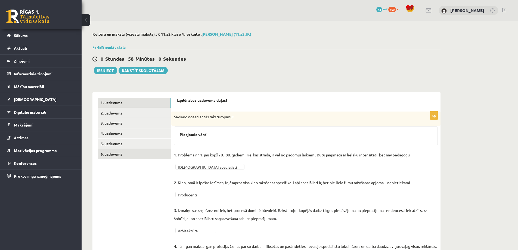
click at [120, 151] on link "6. uzdevums" at bounding box center [134, 154] width 73 height 10
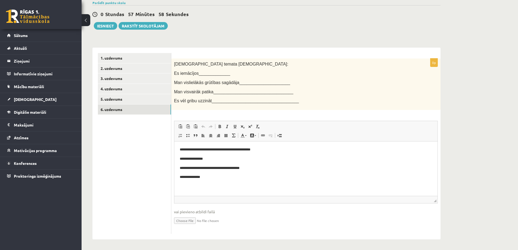
scroll to position [45, 0]
click at [119, 98] on link "5. uzdevums" at bounding box center [134, 98] width 73 height 10
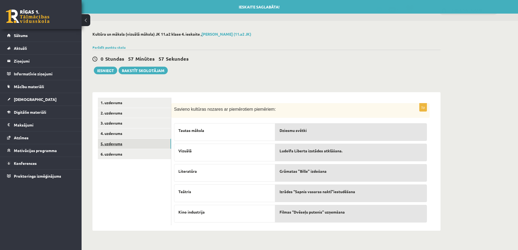
scroll to position [0, 0]
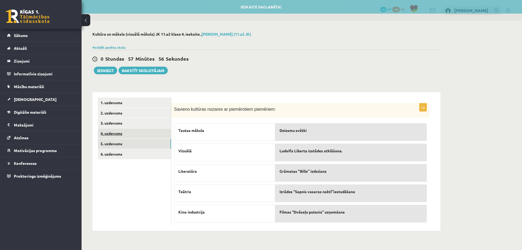
click at [118, 132] on link "4. uzdevums" at bounding box center [134, 133] width 73 height 10
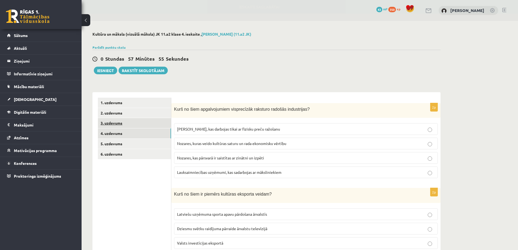
click at [120, 122] on link "3. uzdevums" at bounding box center [134, 123] width 73 height 10
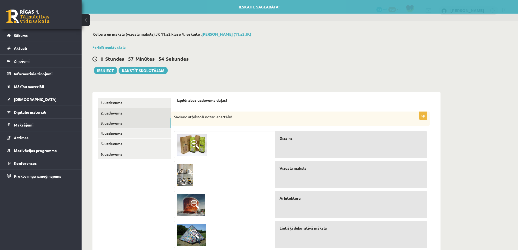
click at [123, 114] on link "2. uzdevums" at bounding box center [134, 113] width 73 height 10
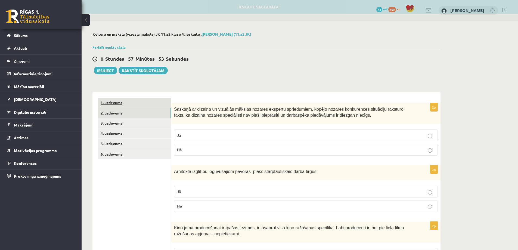
click at [121, 102] on link "1. uzdevums" at bounding box center [134, 103] width 73 height 10
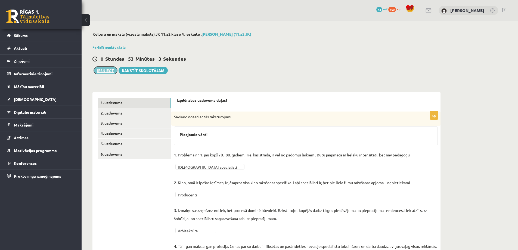
click at [112, 69] on button "Iesniegt" at bounding box center [105, 71] width 23 height 8
